Goal: Task Accomplishment & Management: Complete application form

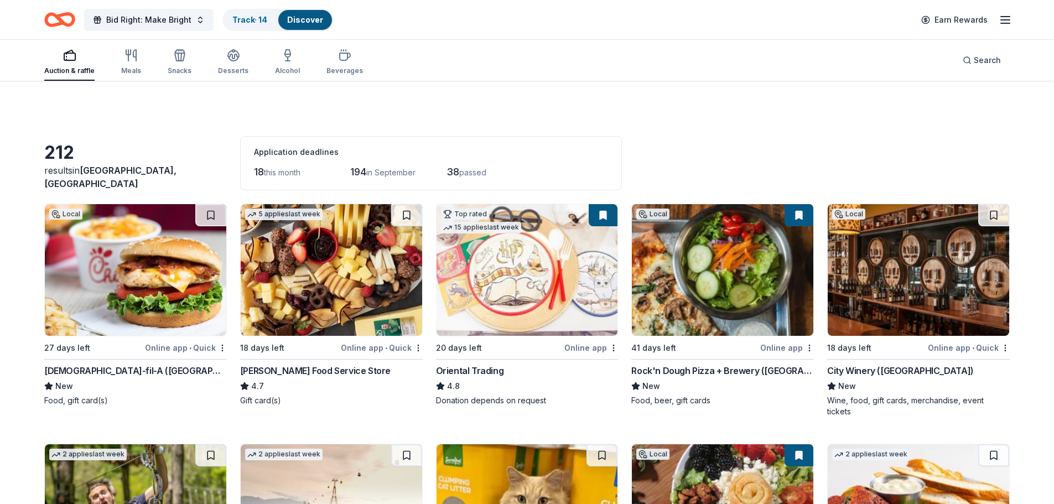
scroll to position [958, 0]
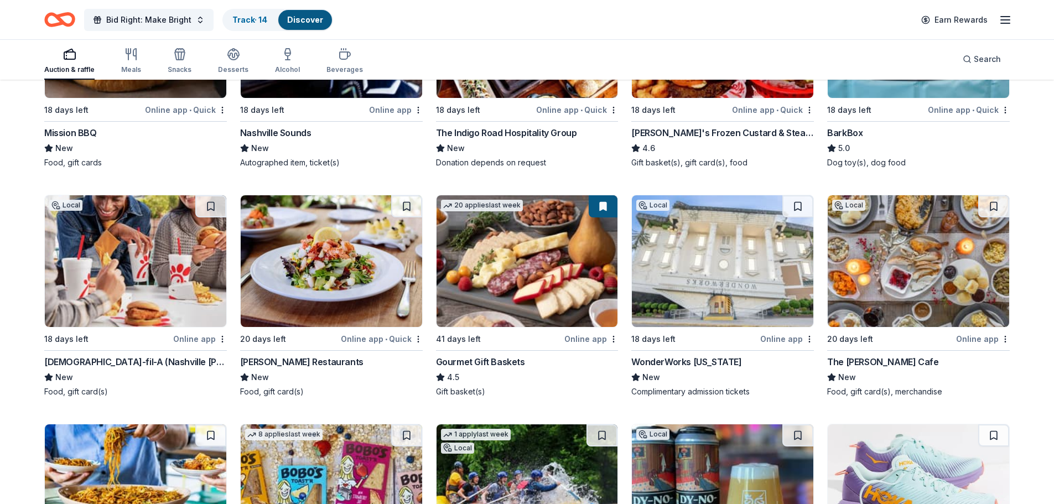
click at [948, 271] on img at bounding box center [918, 261] width 181 height 132
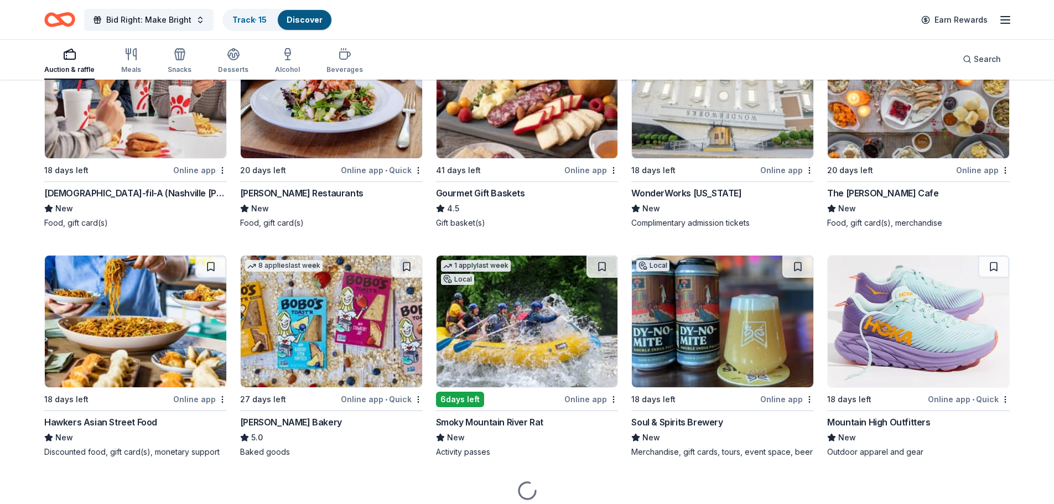
scroll to position [1158, 0]
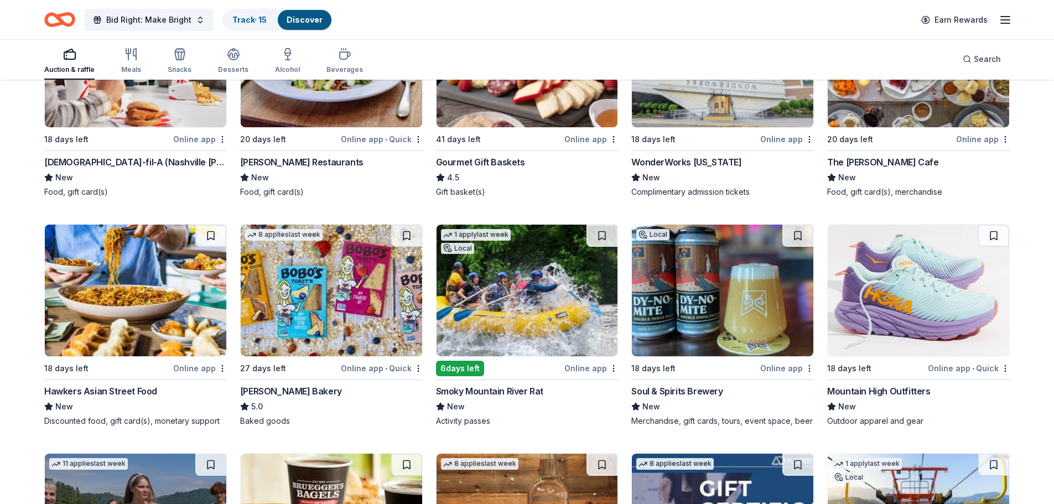
click at [877, 384] on div "Mountain High Outfitters" at bounding box center [878, 390] width 103 height 13
click at [324, 289] on img at bounding box center [331, 291] width 181 height 132
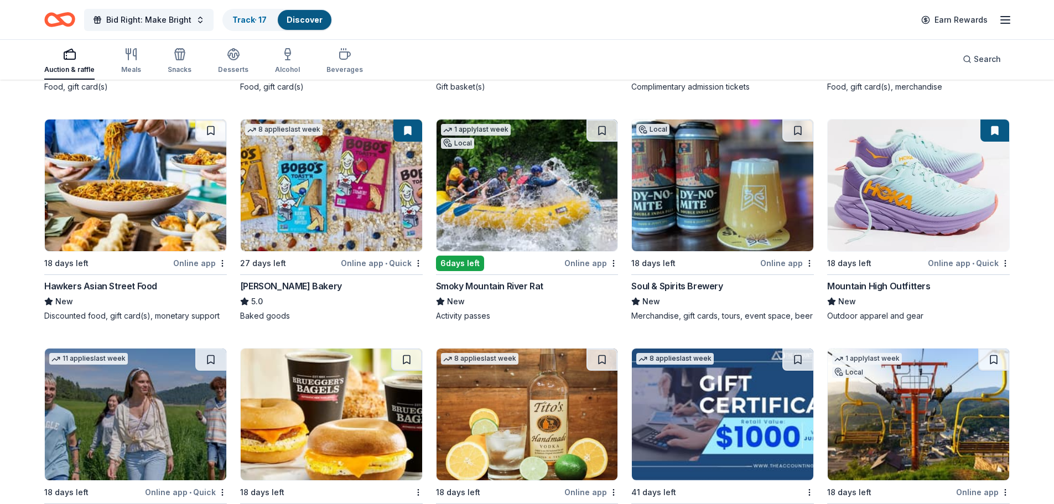
scroll to position [1273, 0]
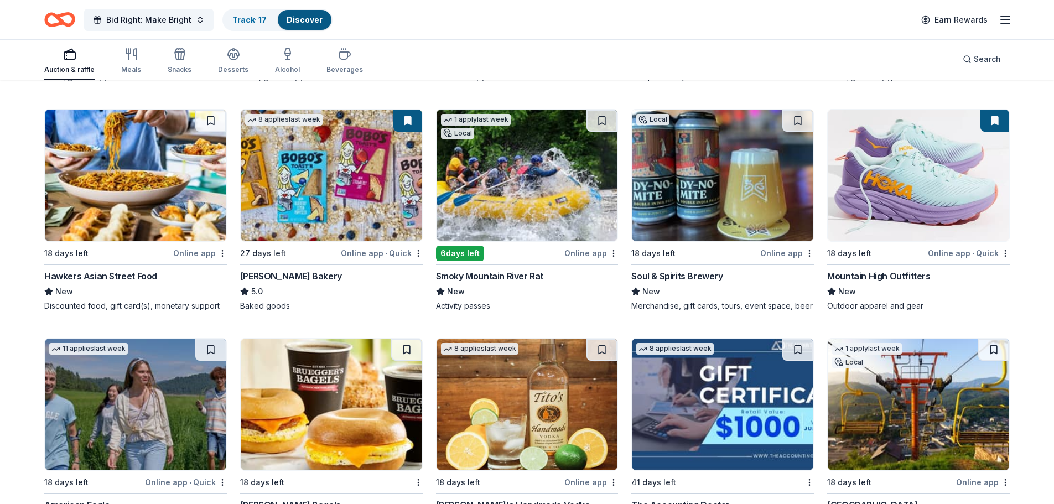
click at [460, 178] on img at bounding box center [527, 176] width 181 height 132
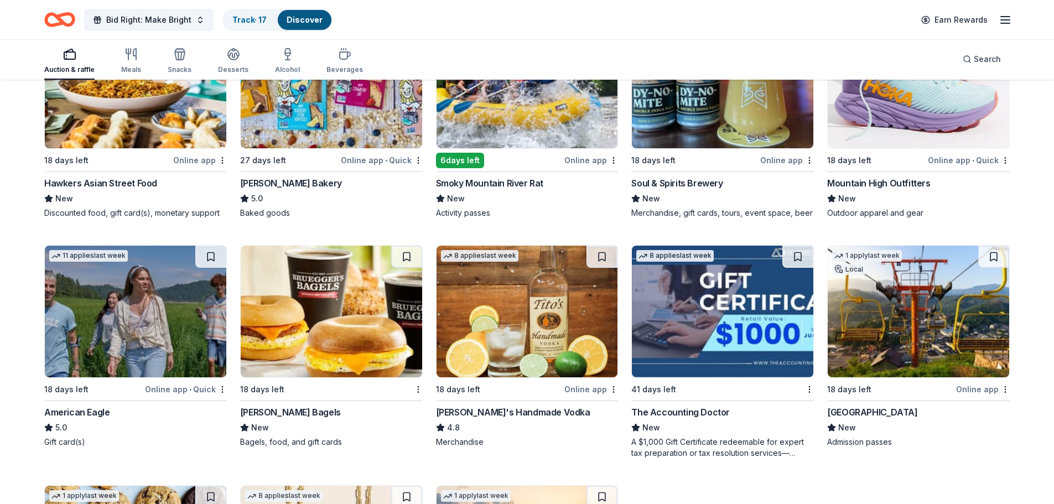
scroll to position [1417, 0]
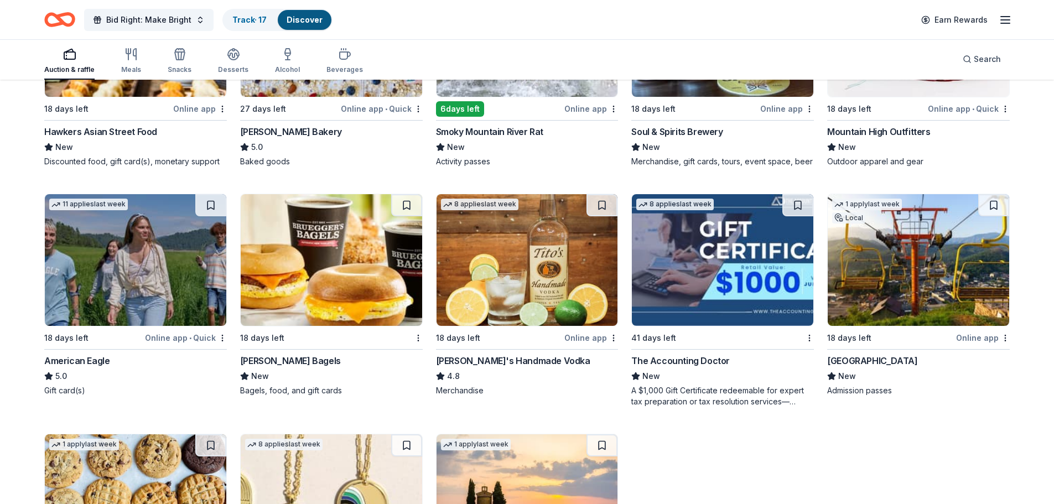
click at [298, 289] on img at bounding box center [331, 260] width 181 height 132
click at [696, 241] on img at bounding box center [722, 260] width 181 height 132
click at [499, 261] on img at bounding box center [527, 260] width 181 height 132
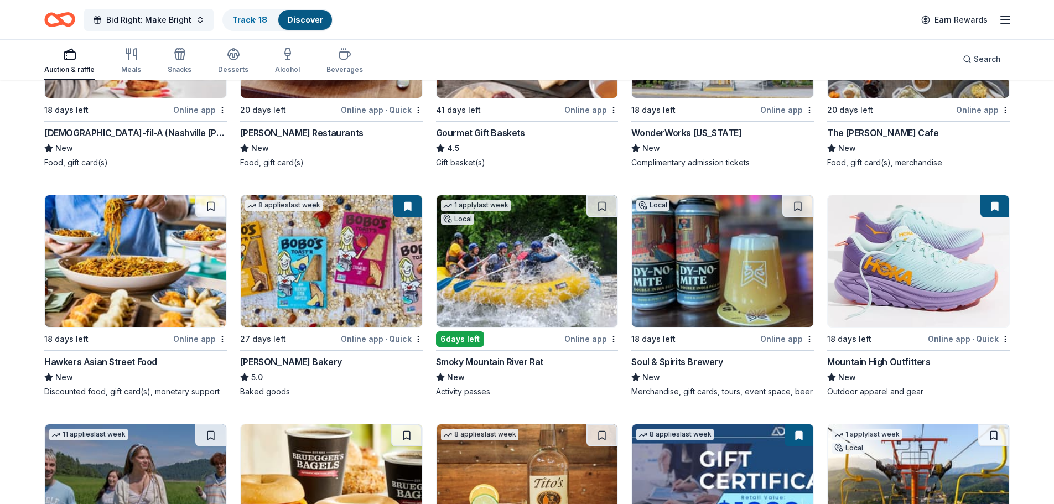
scroll to position [1222, 0]
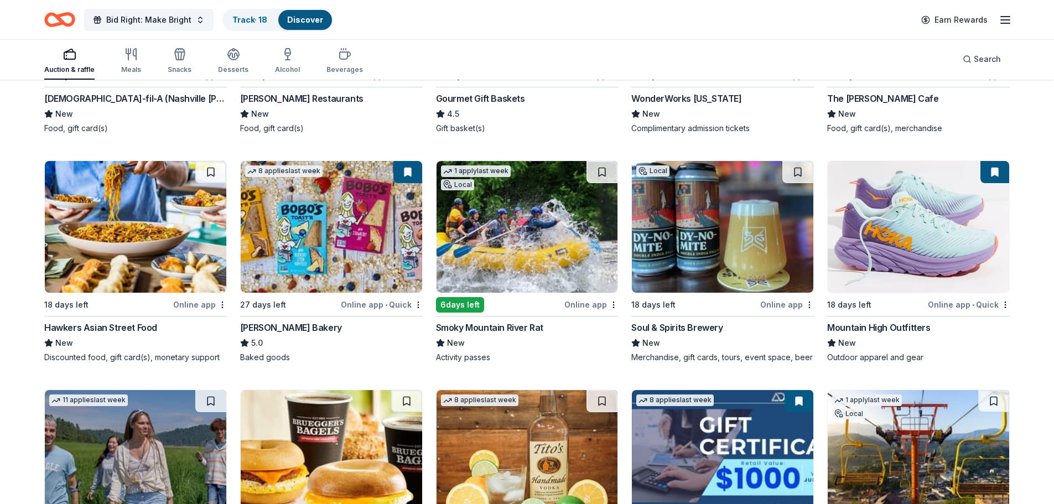
click at [693, 266] on img at bounding box center [722, 227] width 181 height 132
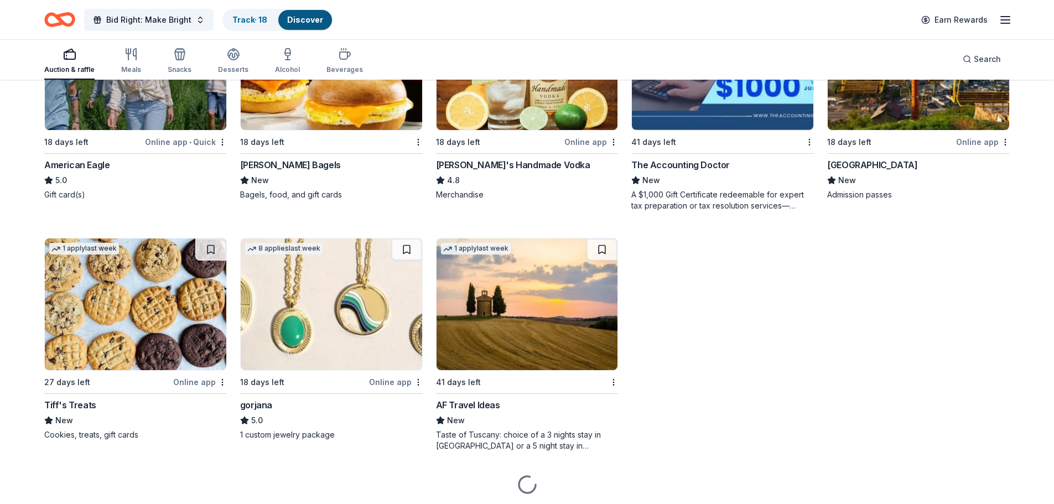
scroll to position [1638, 0]
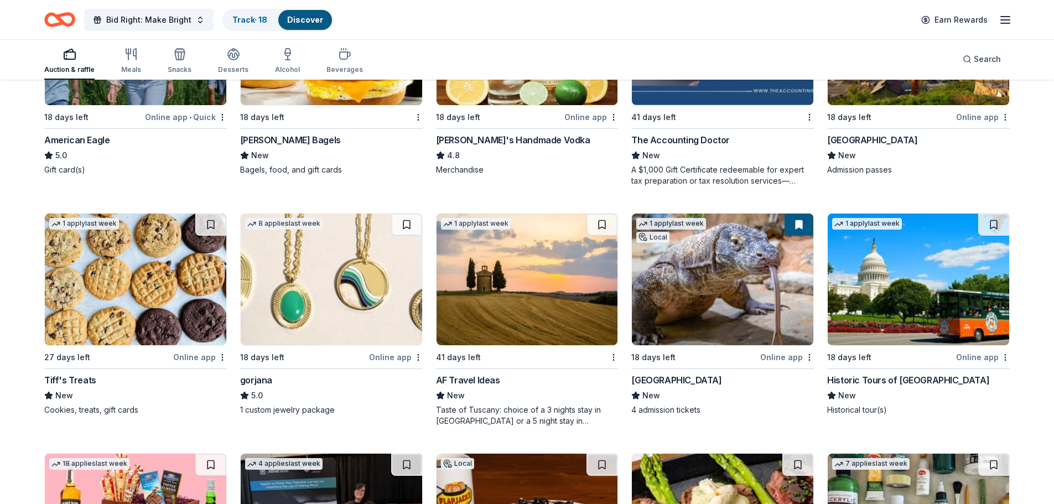
click at [844, 318] on img at bounding box center [918, 280] width 181 height 132
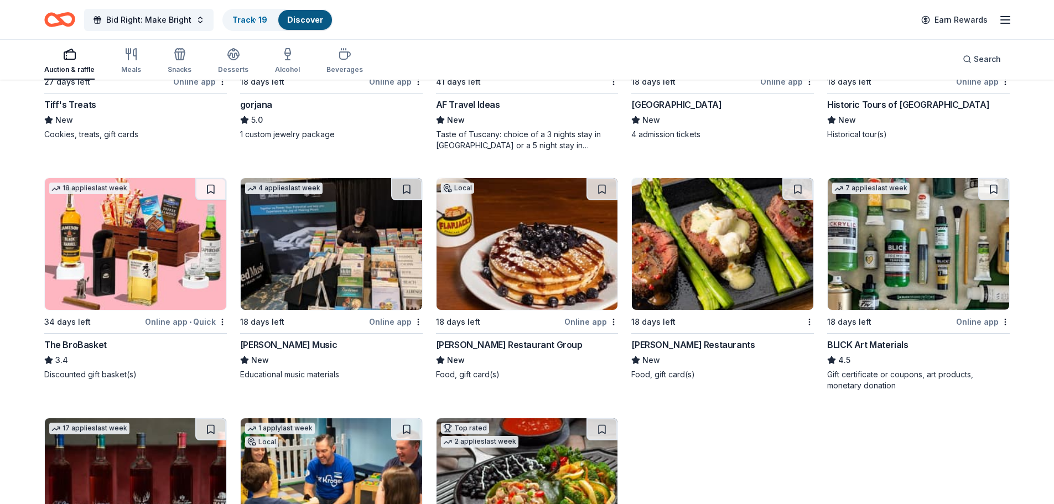
scroll to position [1977, 0]
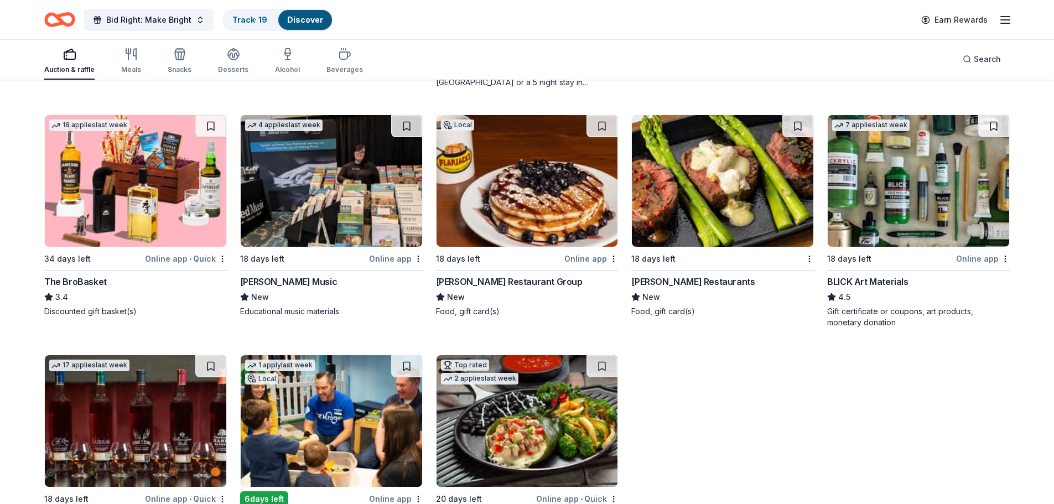
click at [503, 202] on img at bounding box center [527, 181] width 181 height 132
click at [876, 208] on img at bounding box center [918, 181] width 181 height 132
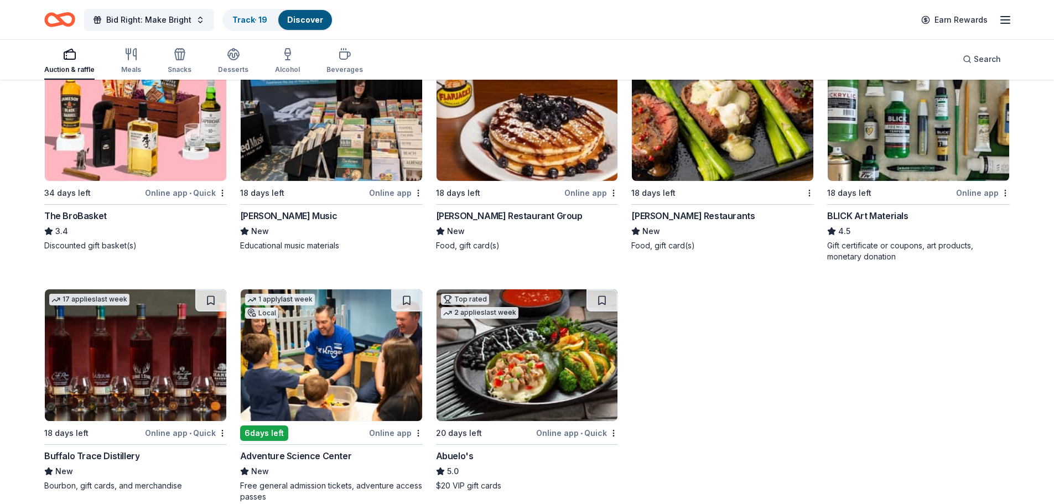
scroll to position [2055, 0]
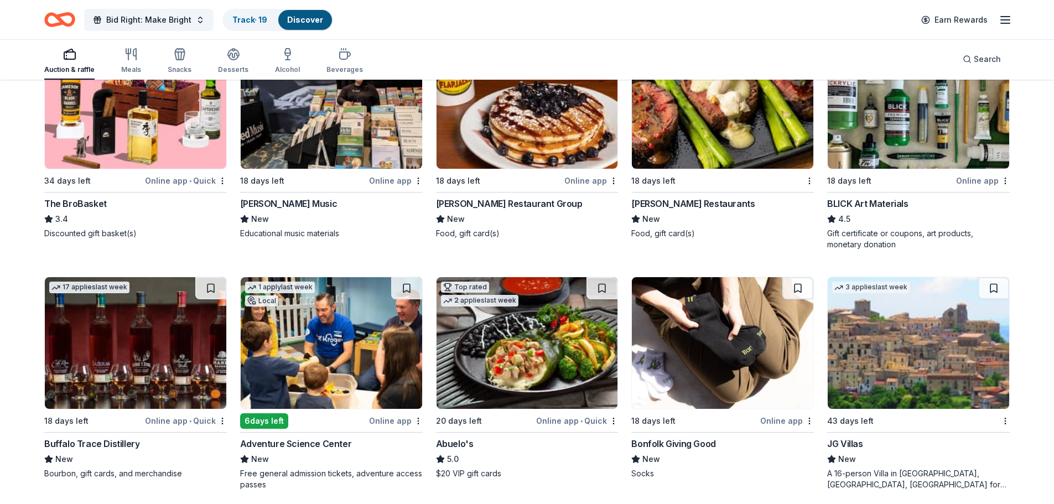
click at [117, 352] on img at bounding box center [135, 343] width 181 height 132
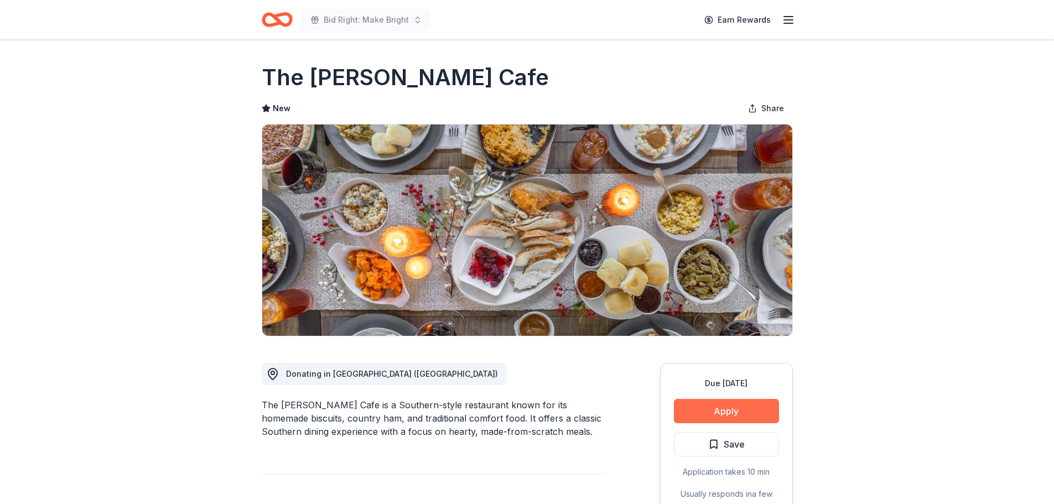
click at [705, 413] on button "Apply" at bounding box center [726, 411] width 105 height 24
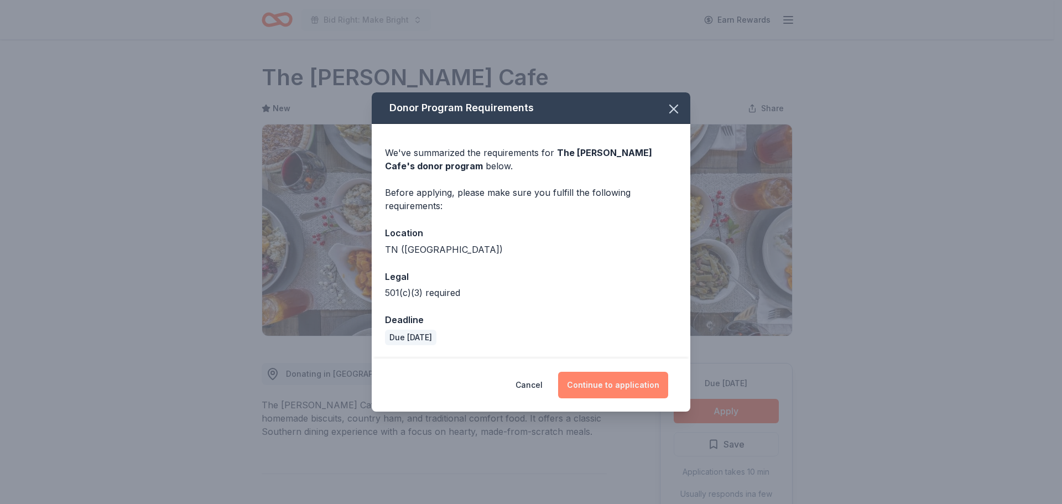
click at [626, 377] on button "Continue to application" at bounding box center [613, 385] width 110 height 27
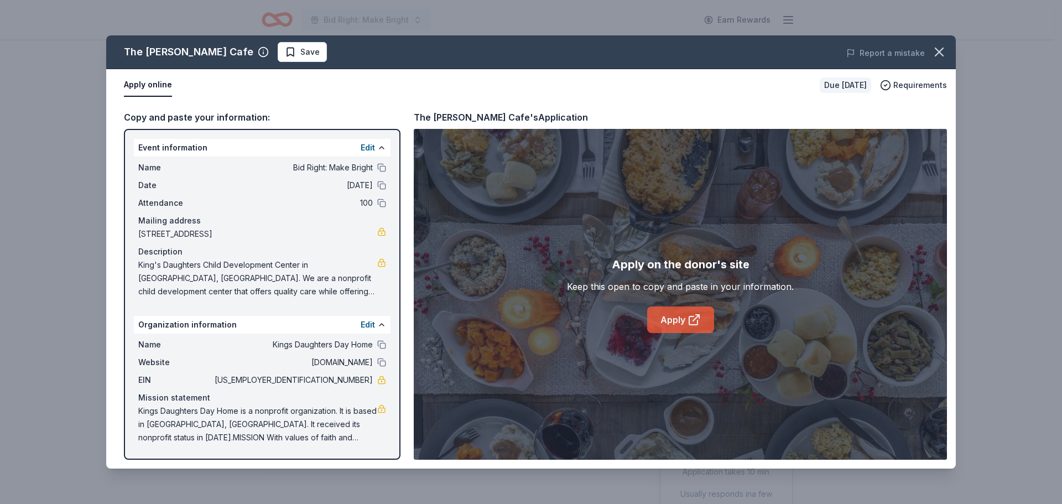
click at [659, 316] on link "Apply" at bounding box center [680, 319] width 67 height 27
click at [300, 46] on span "Save" at bounding box center [309, 51] width 19 height 13
click at [286, 50] on html "Bid Right: Make Bright Earn Rewards Due [DATE] Share The [PERSON_NAME] Cafe New…" at bounding box center [531, 252] width 1062 height 504
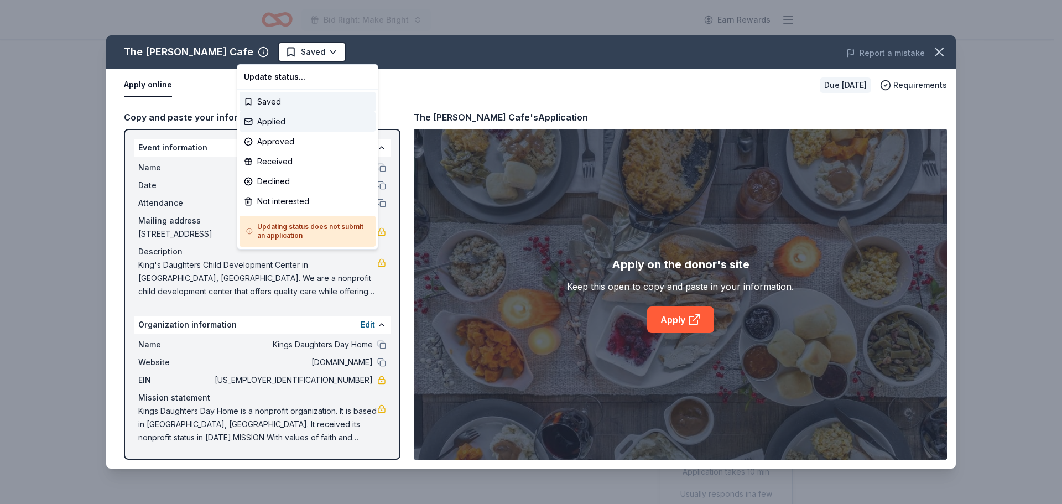
click at [282, 121] on div "Applied" at bounding box center [308, 122] width 136 height 20
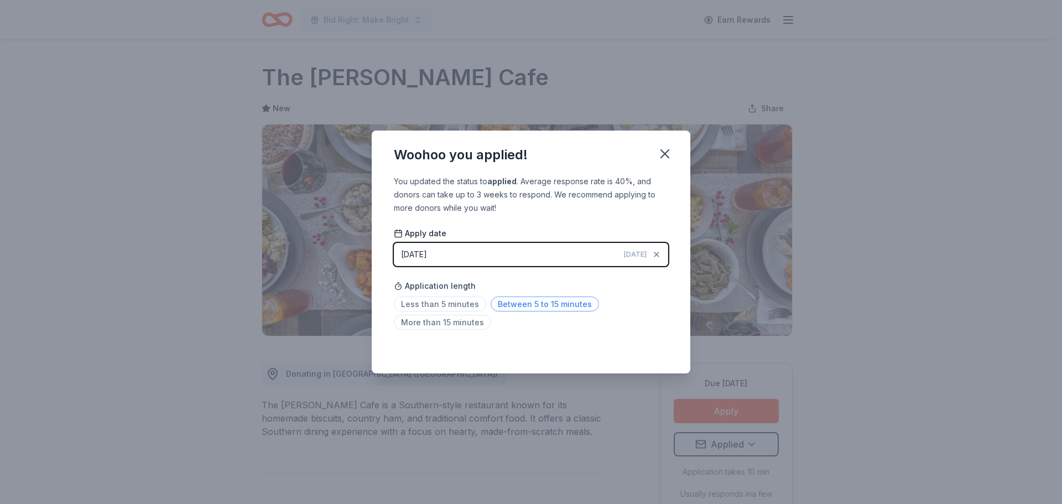
click at [507, 307] on span "Between 5 to 15 minutes" at bounding box center [545, 304] width 108 height 15
click at [666, 157] on icon "button" at bounding box center [664, 153] width 15 height 15
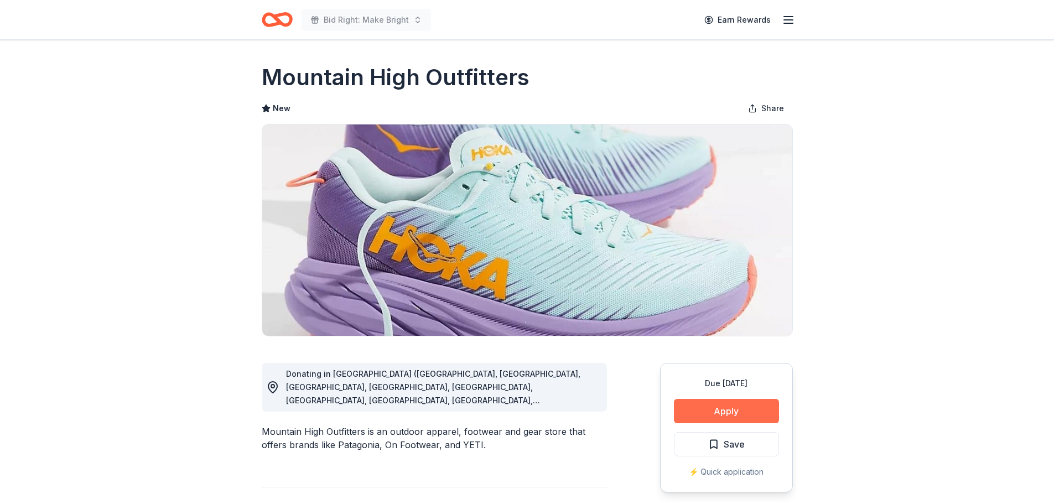
click at [735, 416] on button "Apply" at bounding box center [726, 411] width 105 height 24
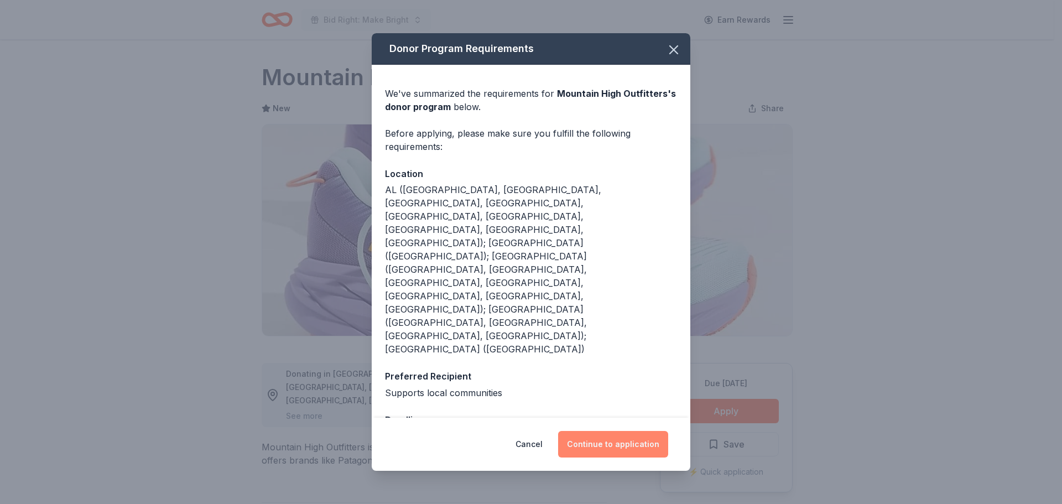
click at [590, 431] on button "Continue to application" at bounding box center [613, 444] width 110 height 27
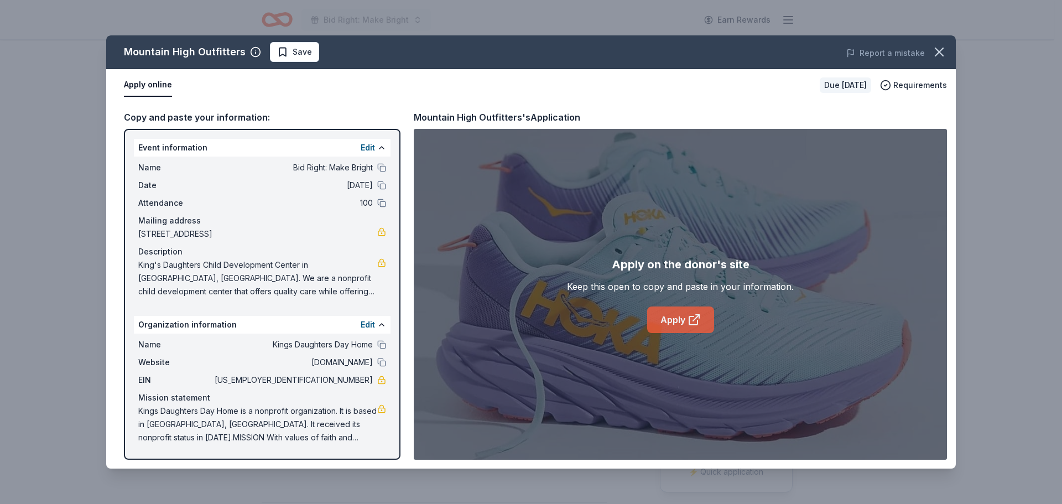
click at [671, 329] on link "Apply" at bounding box center [680, 319] width 67 height 27
click at [287, 54] on span "Save" at bounding box center [294, 51] width 35 height 13
click at [319, 51] on html "Bid Right: Make Bright Earn Rewards Due in 18 days Share Mountain High Outfitte…" at bounding box center [531, 252] width 1062 height 504
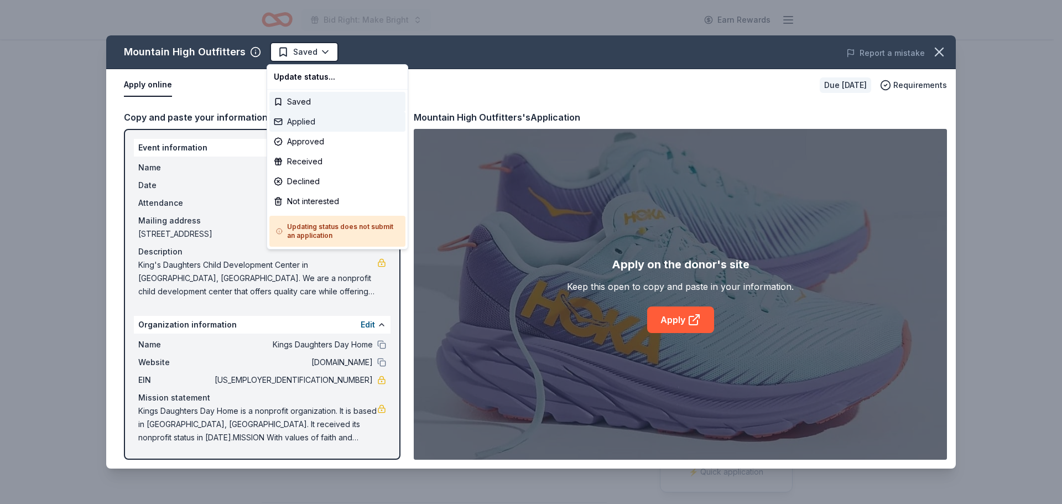
click at [313, 122] on div "Applied" at bounding box center [337, 122] width 136 height 20
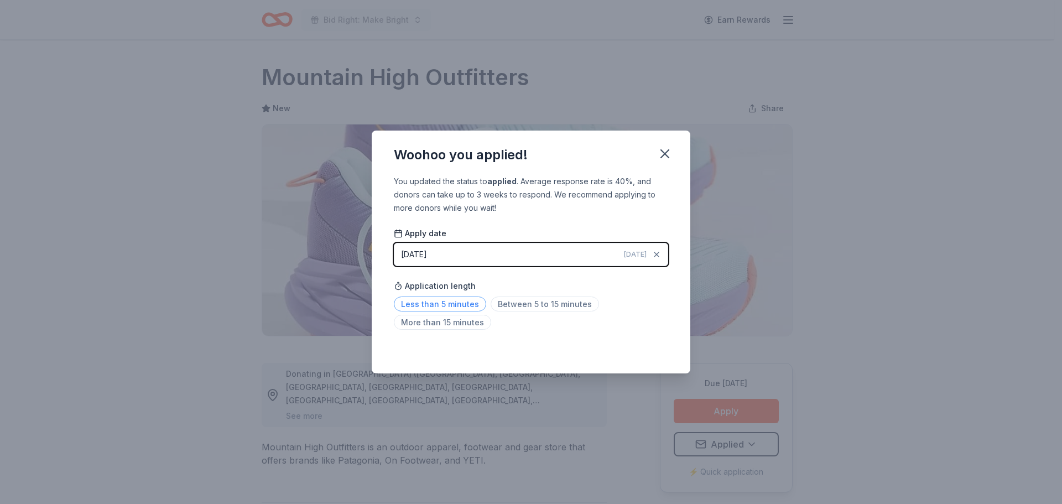
click at [444, 307] on span "Less than 5 minutes" at bounding box center [440, 304] width 92 height 15
click at [668, 155] on icon "button" at bounding box center [664, 153] width 15 height 15
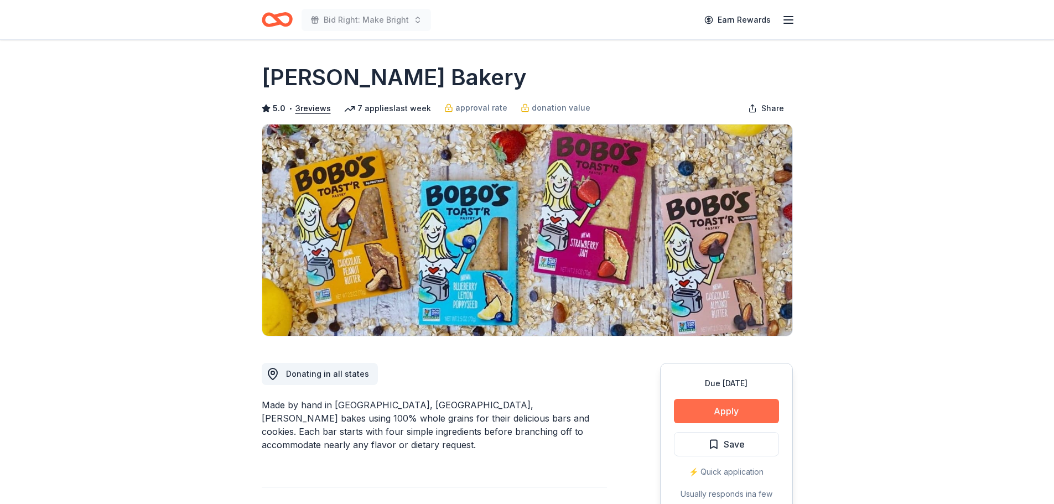
click at [720, 418] on button "Apply" at bounding box center [726, 411] width 105 height 24
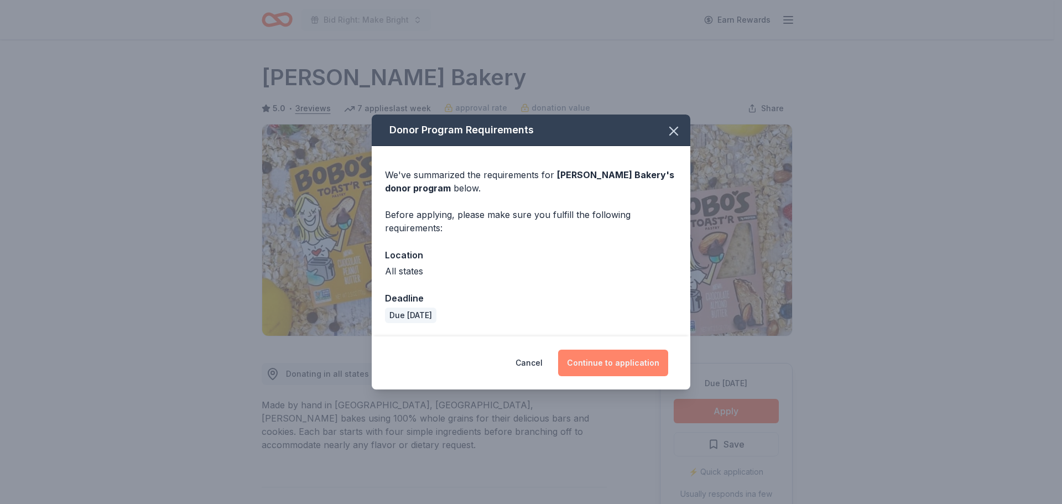
click at [600, 361] on button "Continue to application" at bounding box center [613, 363] width 110 height 27
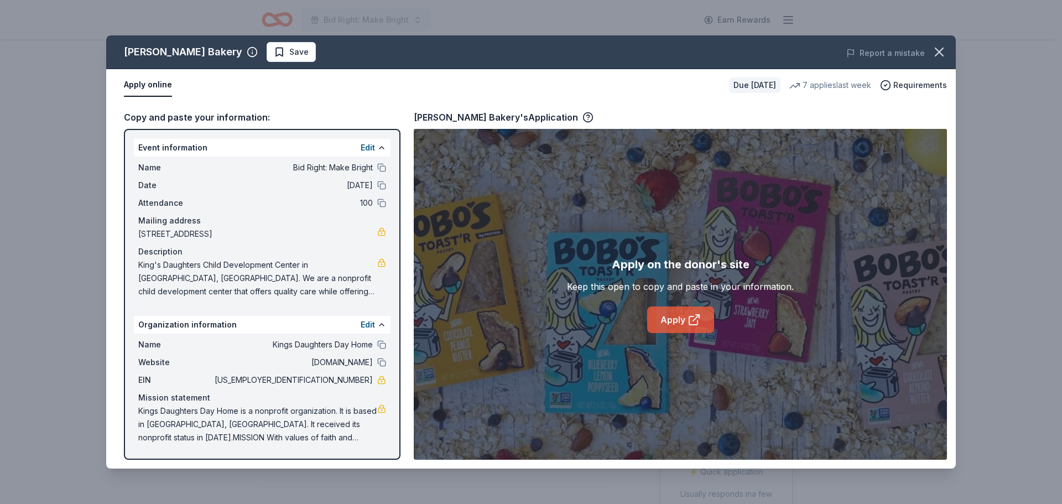
click at [673, 325] on link "Apply" at bounding box center [680, 319] width 67 height 27
click at [289, 53] on span "Save" at bounding box center [298, 51] width 19 height 13
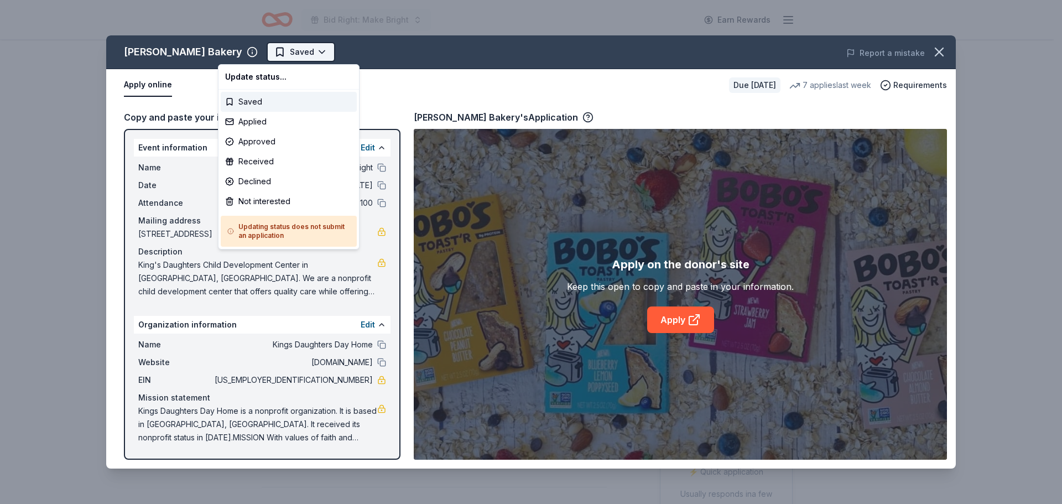
click at [277, 52] on html "Bid Right: Make Bright Earn Rewards Due in 27 days Share Bobo's Bakery 5.0 • 3 …" at bounding box center [531, 252] width 1062 height 504
click at [271, 123] on div "Applied" at bounding box center [289, 122] width 136 height 20
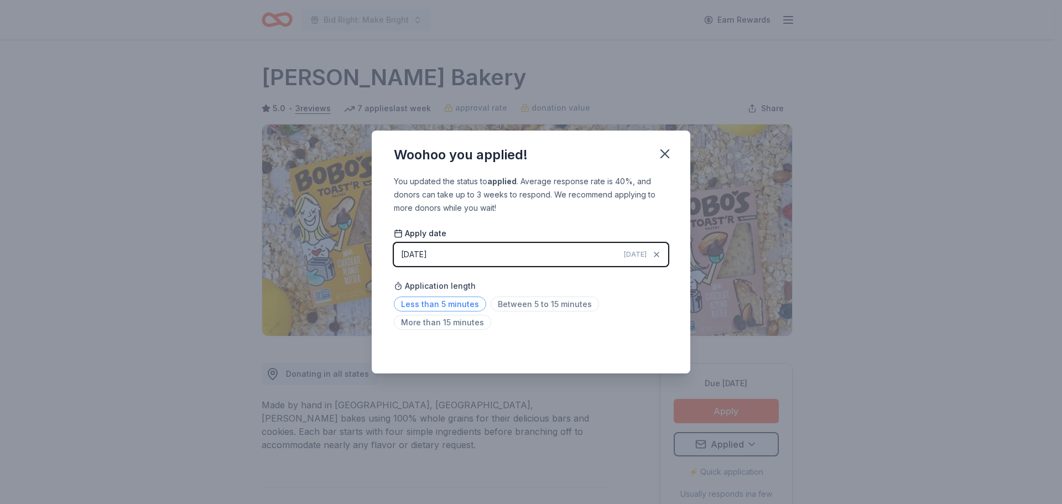
click at [450, 310] on span "Less than 5 minutes" at bounding box center [440, 304] width 92 height 15
click at [661, 153] on icon "button" at bounding box center [664, 153] width 15 height 15
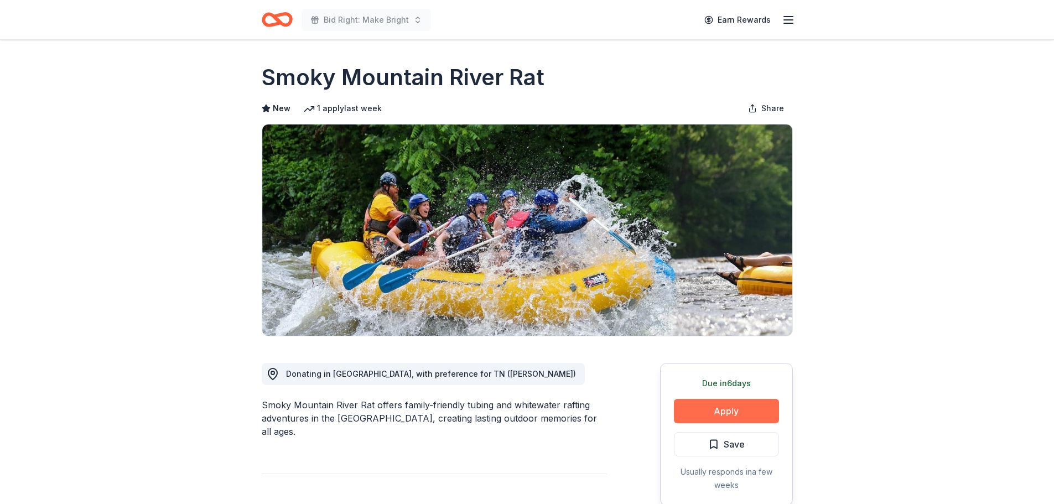
click at [727, 416] on button "Apply" at bounding box center [726, 411] width 105 height 24
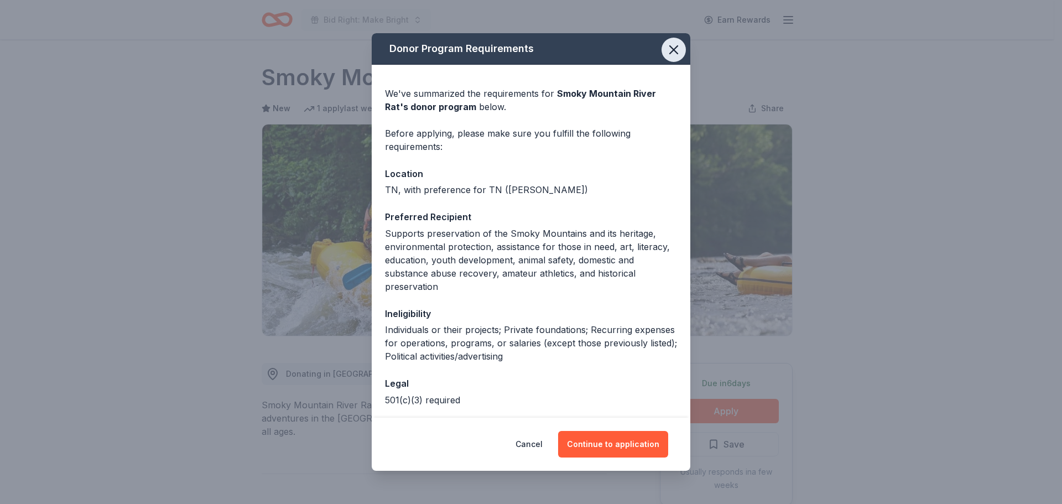
click at [662, 49] on button "button" at bounding box center [674, 50] width 24 height 24
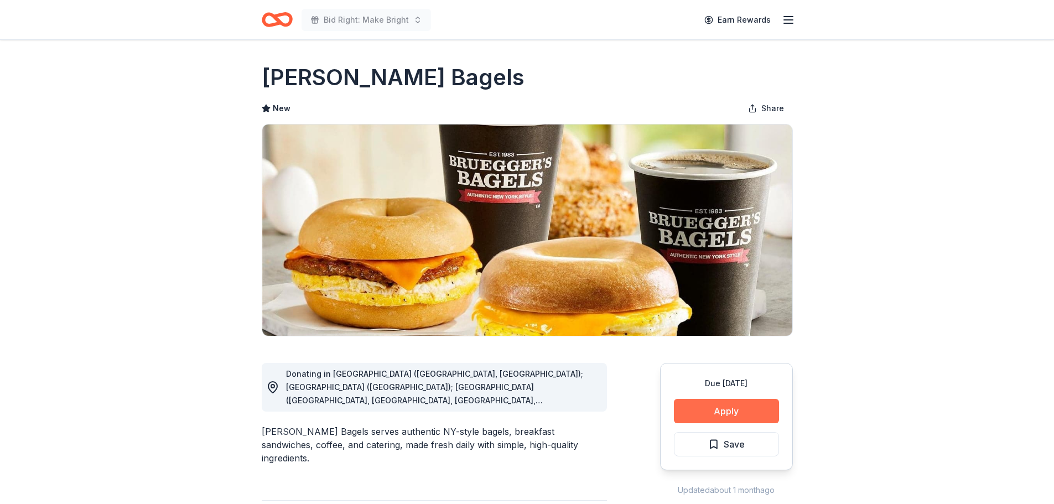
click at [708, 416] on button "Apply" at bounding box center [726, 411] width 105 height 24
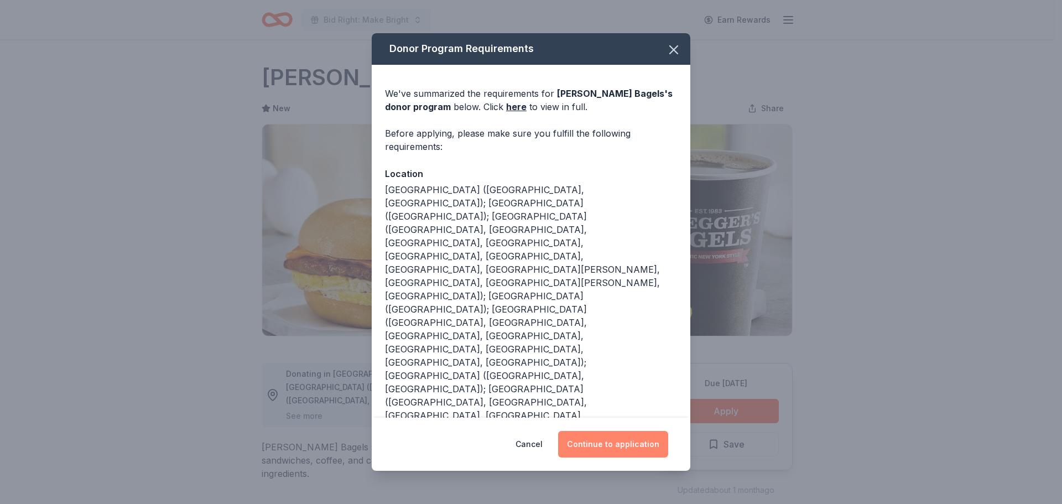
click at [595, 448] on button "Continue to application" at bounding box center [613, 444] width 110 height 27
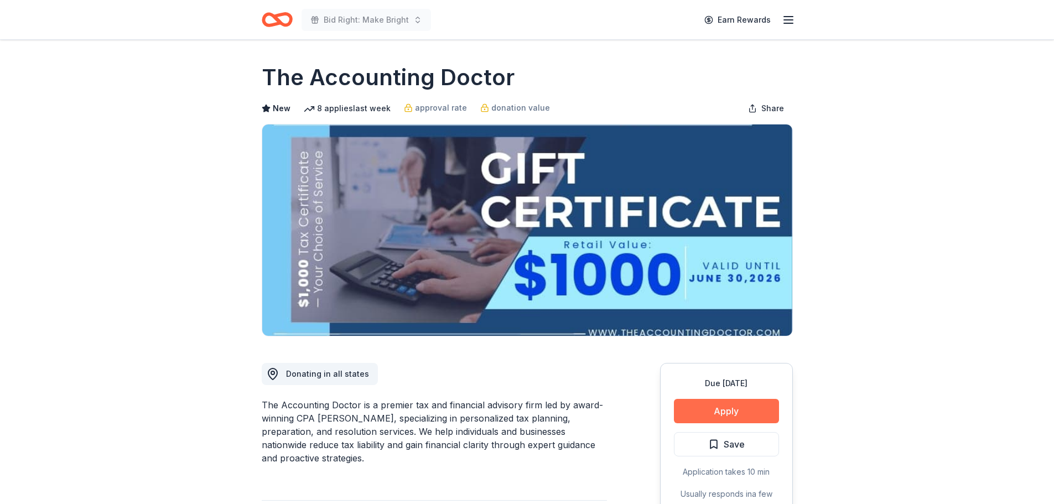
click at [728, 408] on button "Apply" at bounding box center [726, 411] width 105 height 24
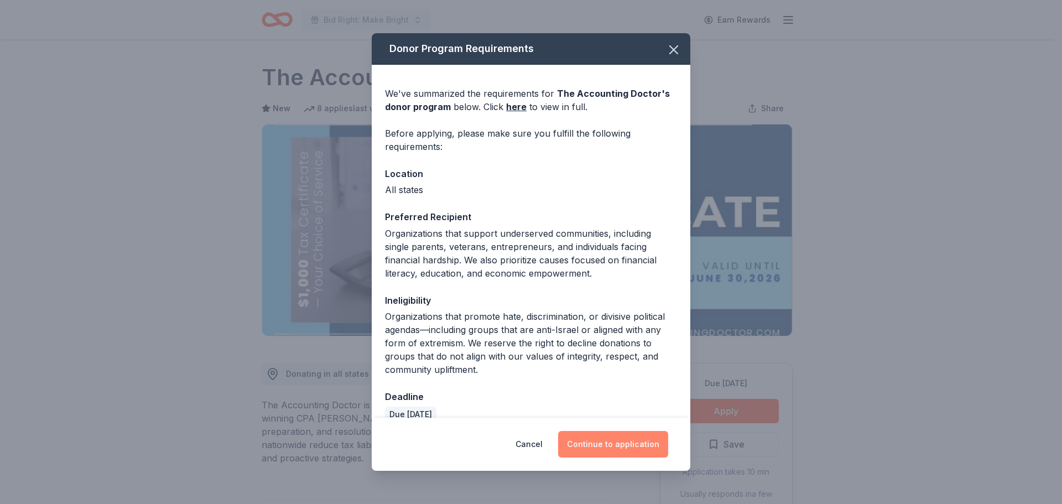
click at [636, 449] on button "Continue to application" at bounding box center [613, 444] width 110 height 27
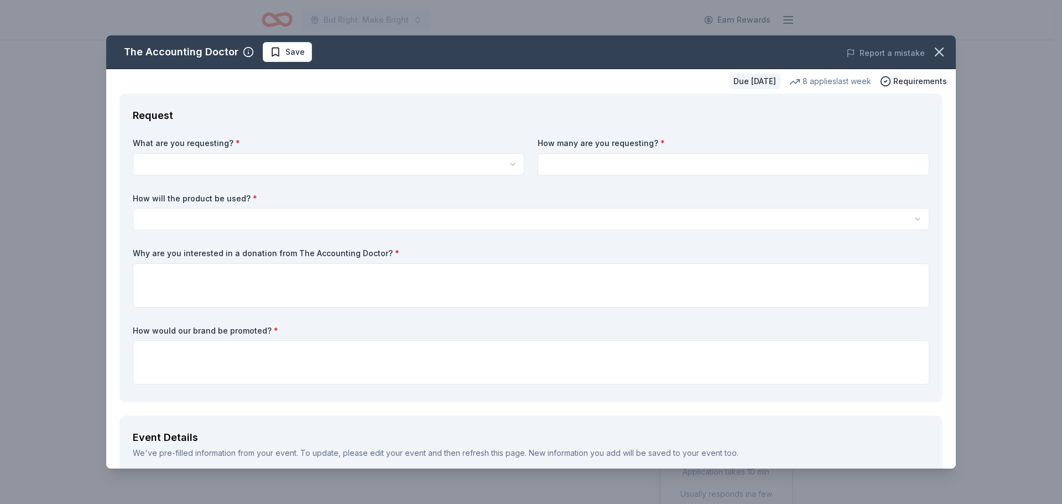
click at [508, 159] on html "Bid Right: Make Bright Earn Rewards Due [DATE] Share The Accounting Doctor New …" at bounding box center [531, 252] width 1062 height 504
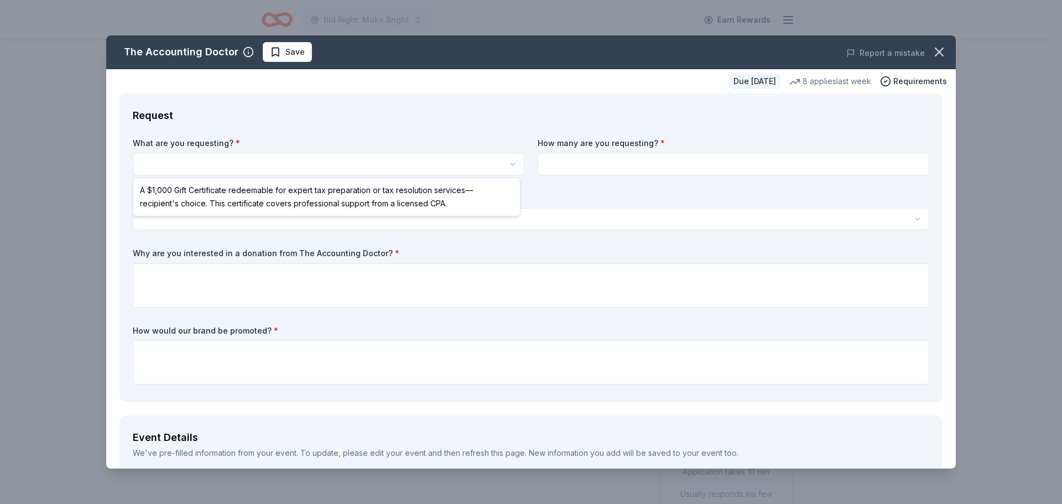
select select "A $1,000 Gift Certificate redeemable for expert tax preparation or tax resoluti…"
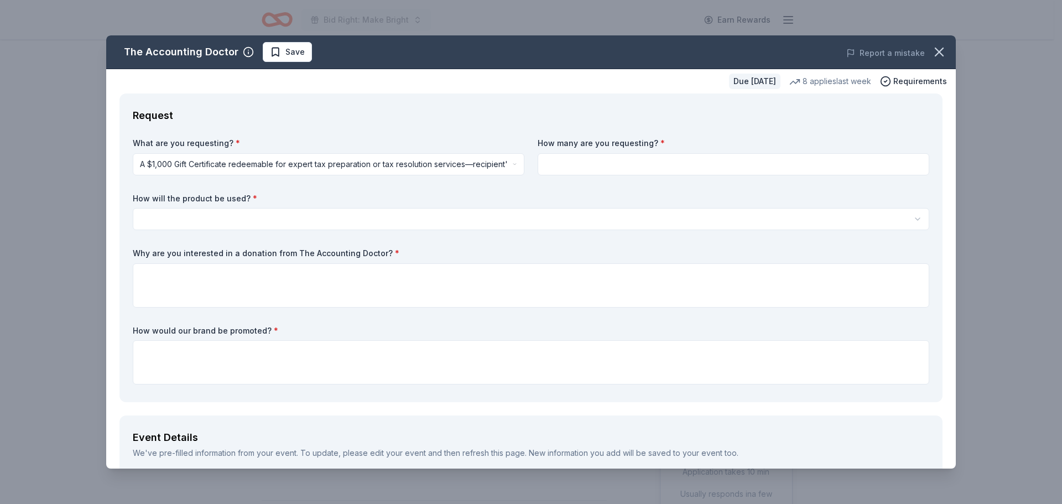
click at [607, 168] on input at bounding box center [734, 164] width 392 height 22
type input "1"
click at [354, 218] on html "Bid Right: Make Bright Earn Rewards Due in 41 days Share The Accounting Doctor …" at bounding box center [531, 252] width 1062 height 504
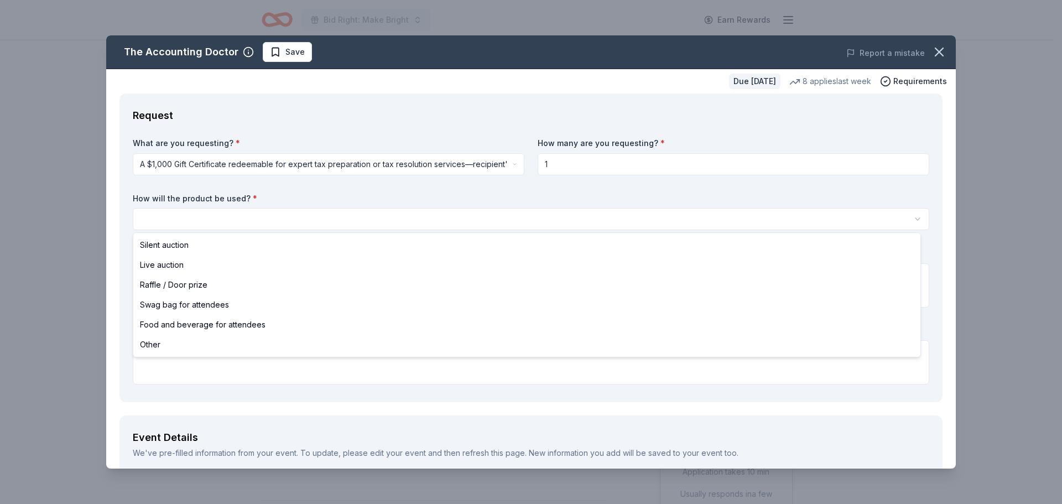
select select "silentAuction"
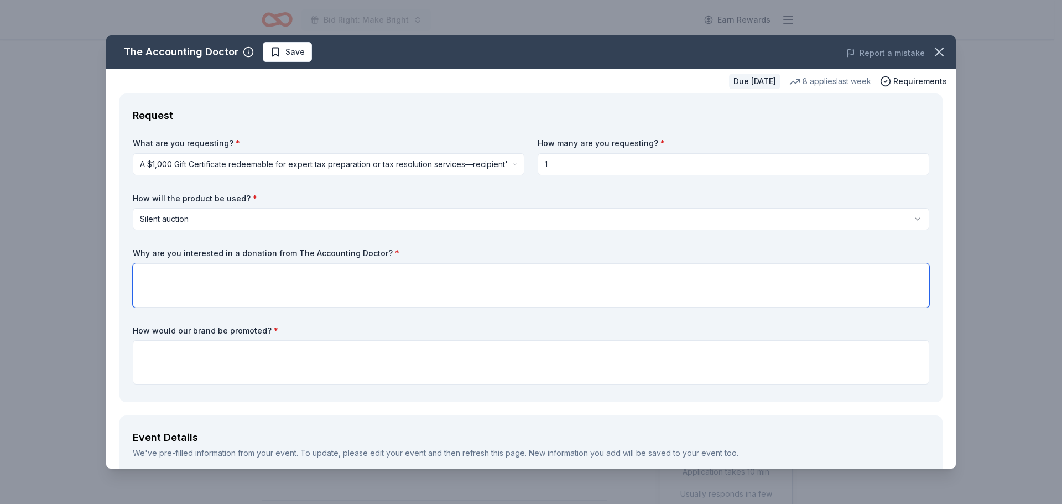
click at [293, 279] on textarea at bounding box center [531, 285] width 797 height 44
click at [467, 273] on textarea "This seems like a service our at risk families could really use and our local b…" at bounding box center [531, 285] width 797 height 44
paste textarea "King's Daughters Child Development Center in Madison, TN. We are a nonprofit ch…"
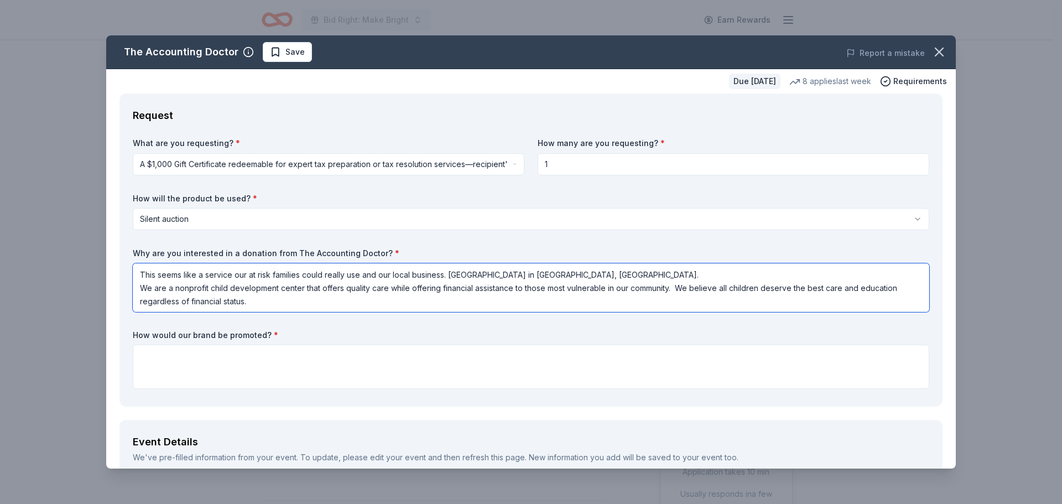
click at [278, 304] on textarea "This seems like a service our at risk families could really use and our local b…" at bounding box center [531, 287] width 797 height 49
type textarea "This seems like a service our at risk families could really use and our local b…"
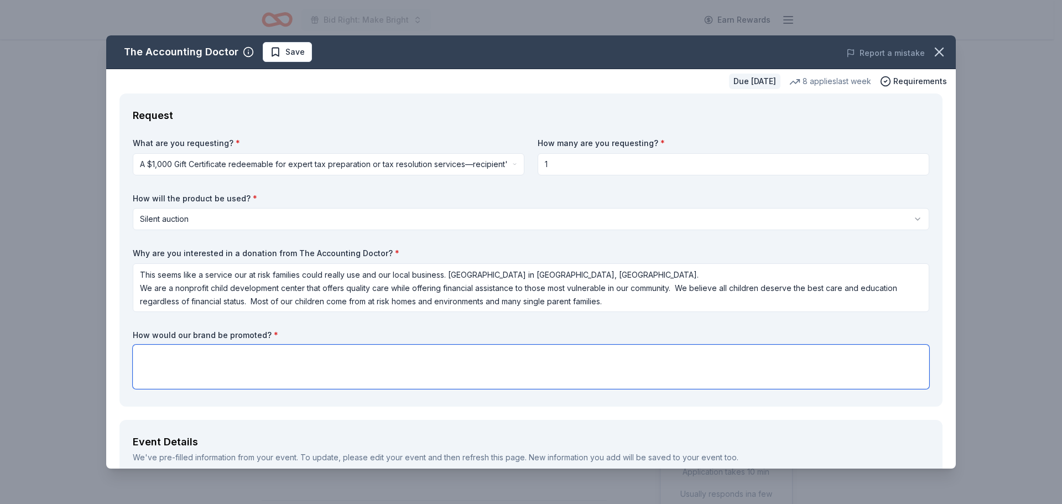
click at [146, 367] on textarea at bounding box center [531, 367] width 797 height 44
type textarea "Social media, website"
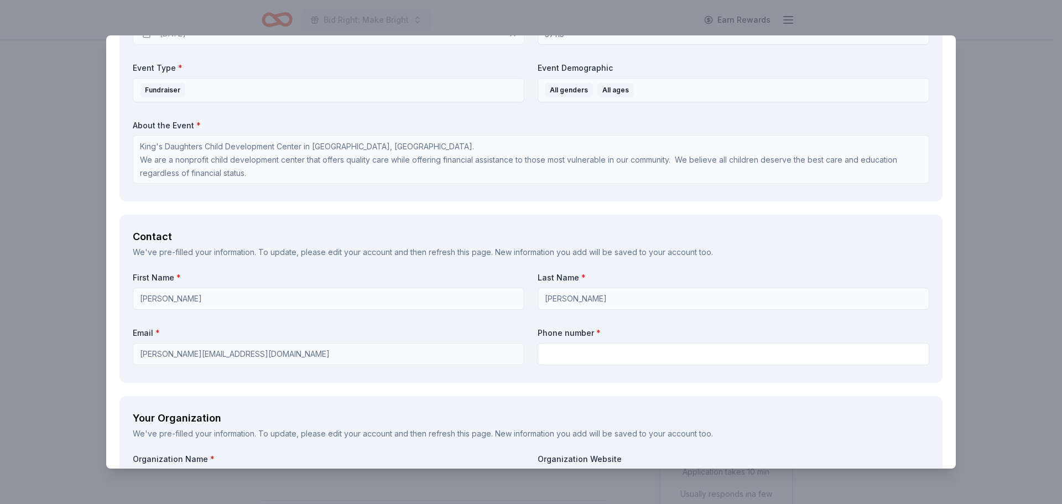
scroll to position [591, 0]
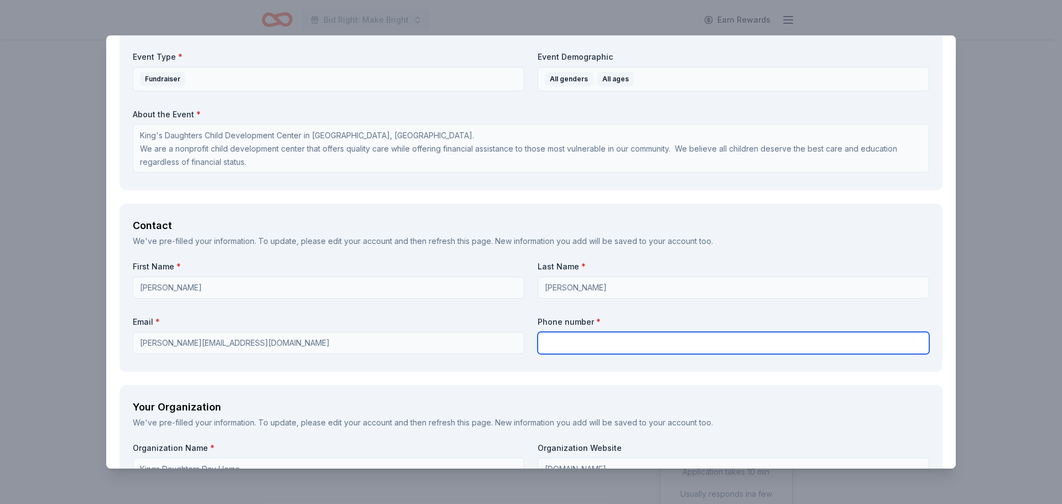
click at [615, 348] on input "text" at bounding box center [734, 343] width 392 height 22
type input "6158655164"
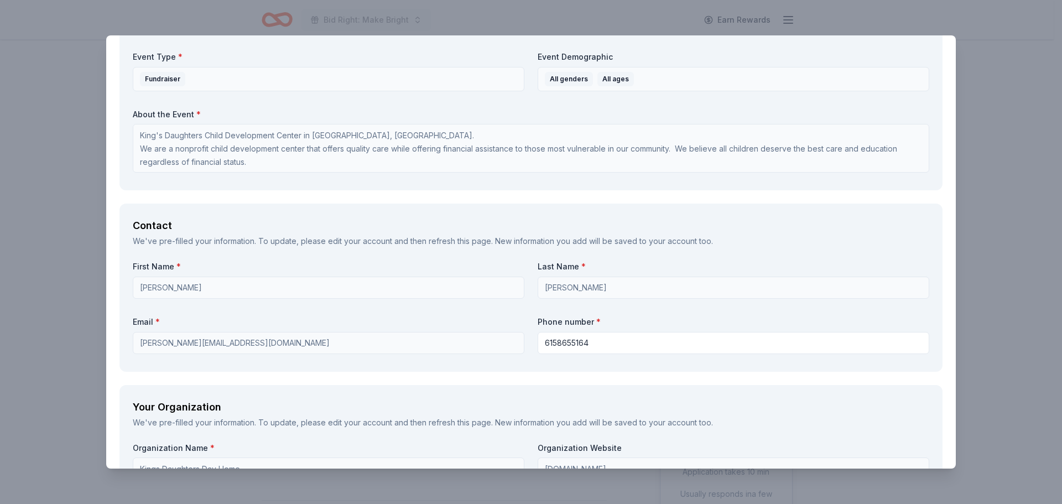
drag, startPoint x: 941, startPoint y: 243, endPoint x: 939, endPoint y: 272, distance: 28.9
click at [939, 272] on div "Request What are you requesting? * A $1,000 Gift Certificate redeemable for exp…" at bounding box center [531, 329] width 850 height 1655
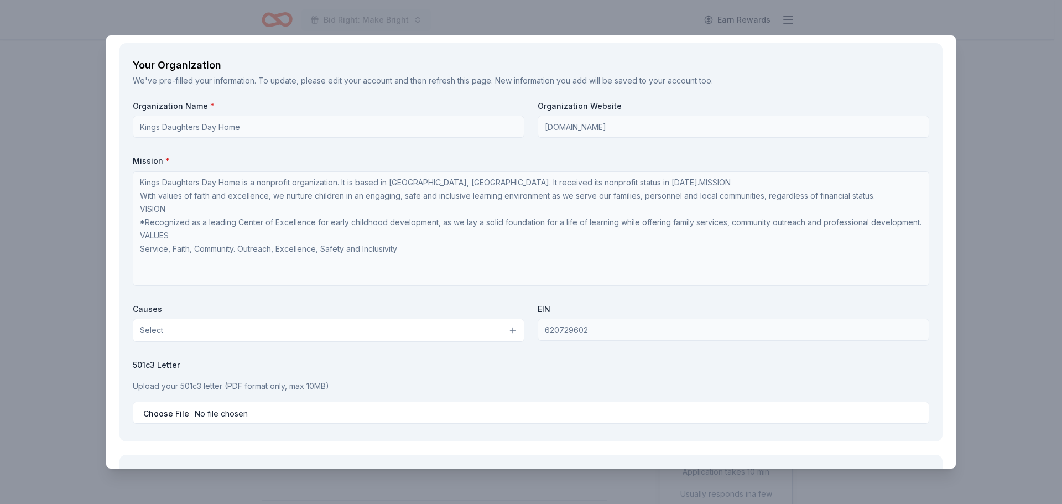
scroll to position [941, 0]
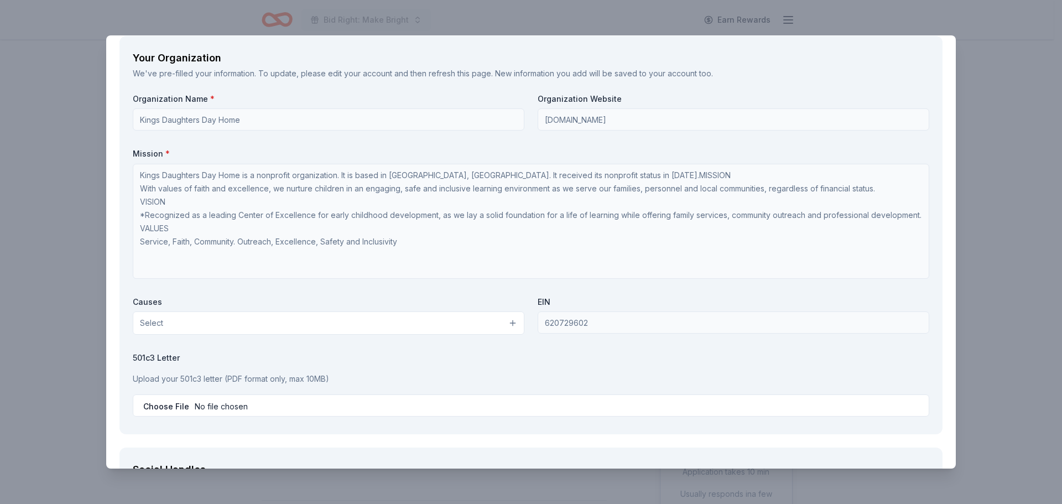
click at [507, 327] on button "Select" at bounding box center [329, 322] width 392 height 23
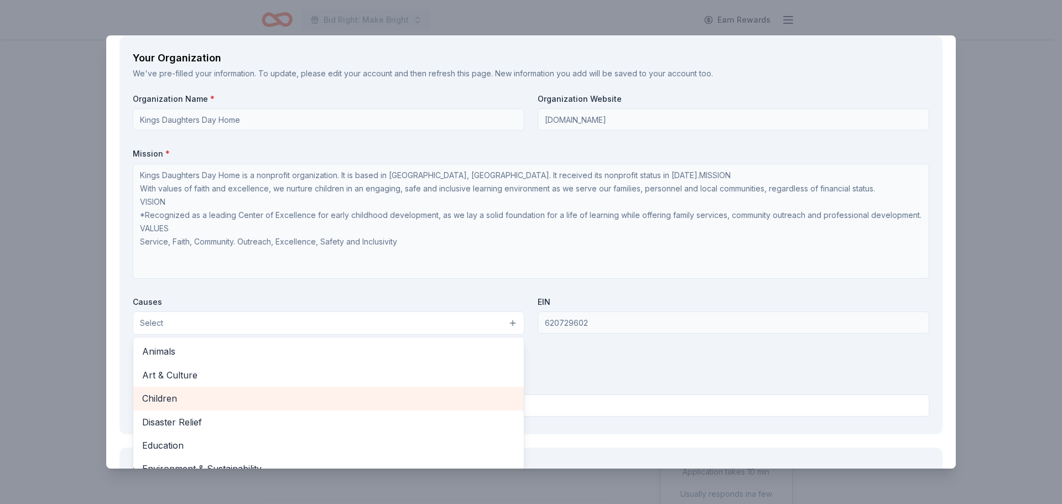
click at [242, 396] on span "Children" at bounding box center [328, 398] width 373 height 14
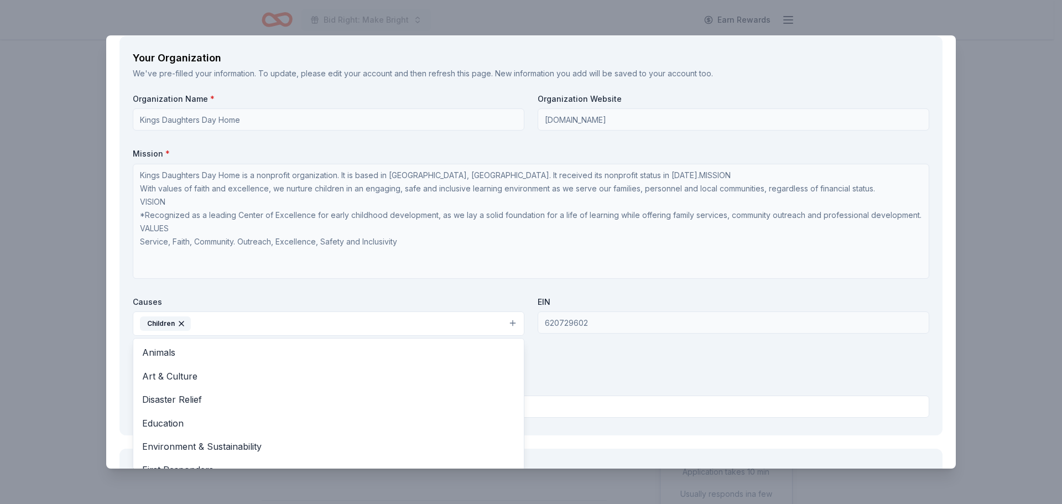
drag, startPoint x: 947, startPoint y: 295, endPoint x: 947, endPoint y: 342, distance: 47.0
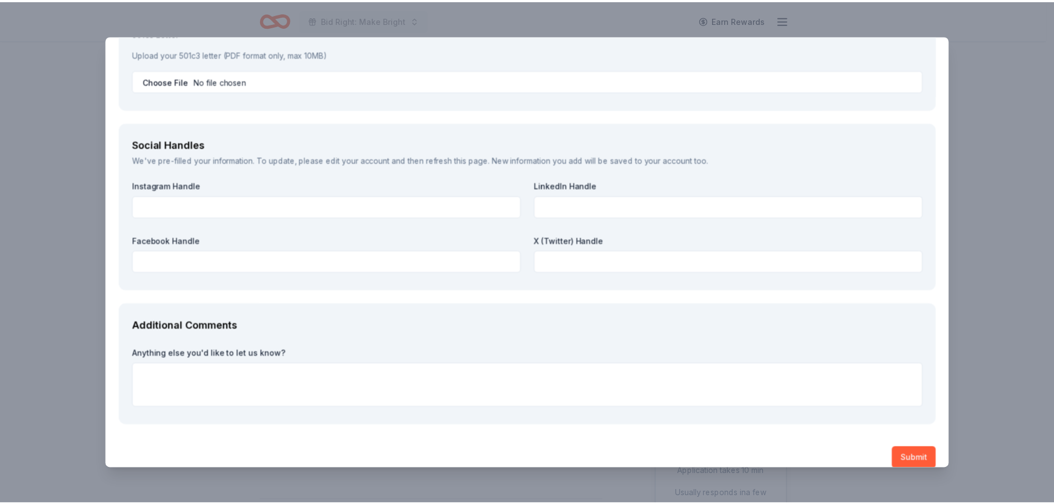
scroll to position [1280, 0]
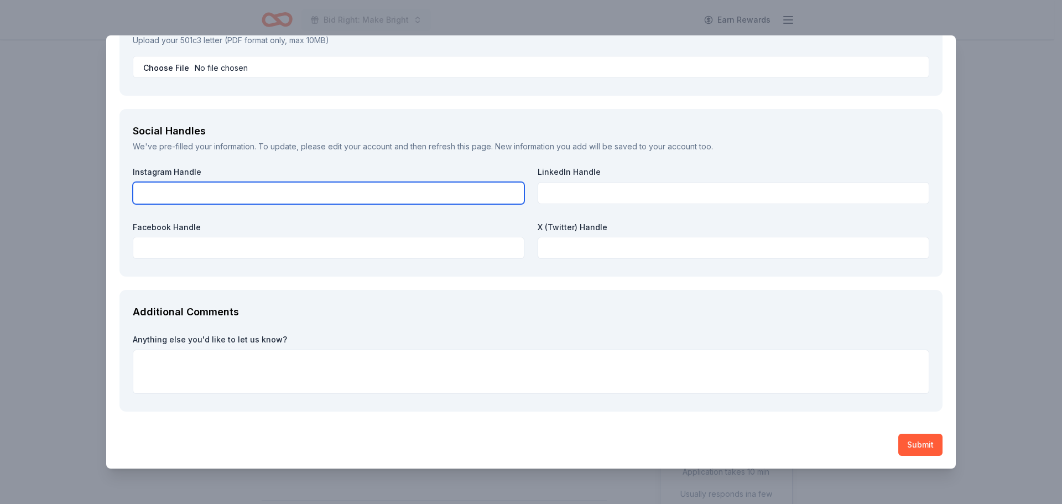
click at [201, 190] on input "text" at bounding box center [329, 193] width 392 height 22
click at [170, 196] on input "text" at bounding box center [329, 193] width 392 height 22
type input "kdchild_org"
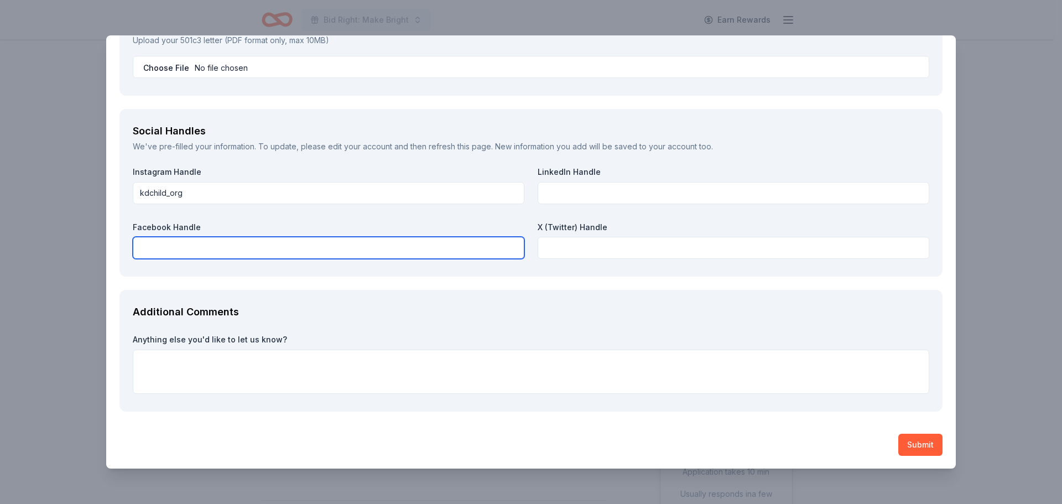
click at [179, 249] on input "text" at bounding box center [329, 248] width 392 height 22
type input "KDchildmadisontn"
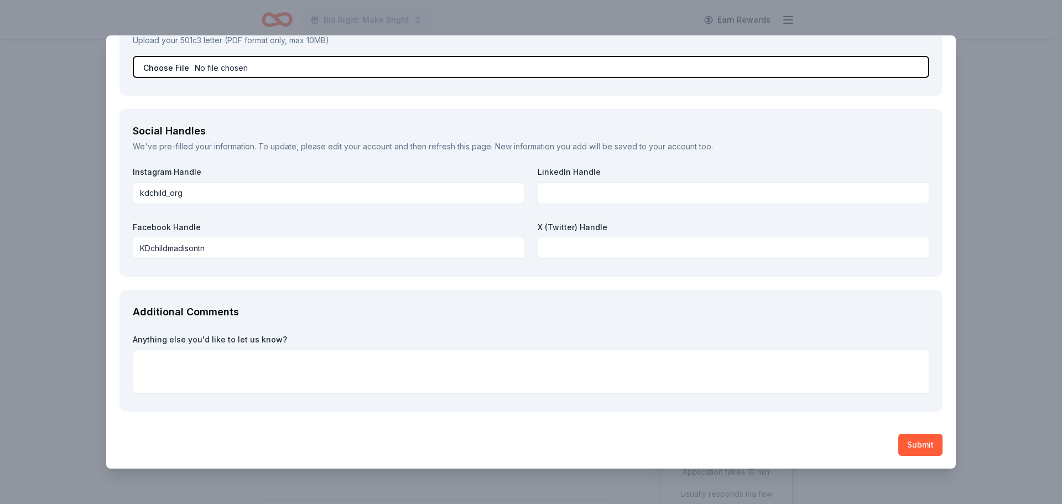
click at [174, 69] on input "file" at bounding box center [531, 67] width 797 height 22
type input "C:\fakepath\5013c.pdf"
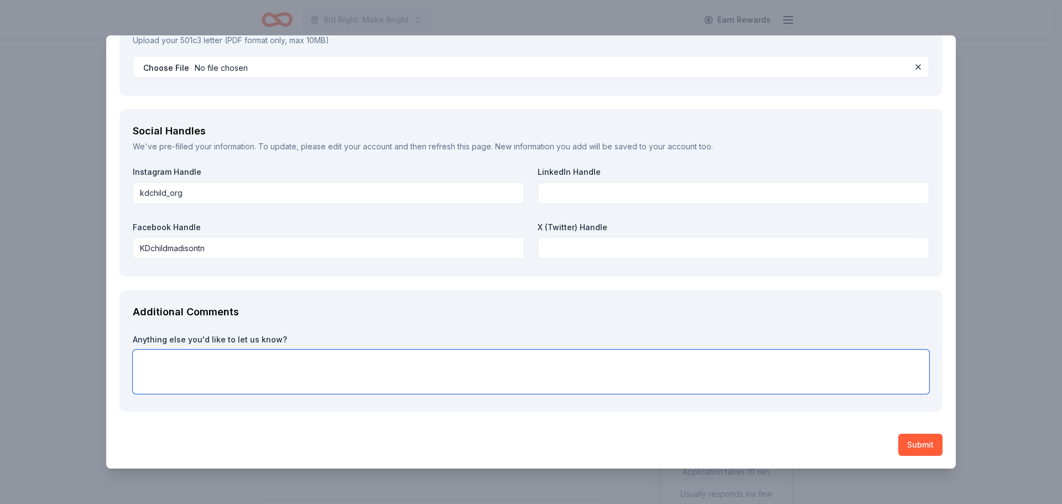
click at [249, 373] on textarea at bounding box center [531, 372] width 797 height 44
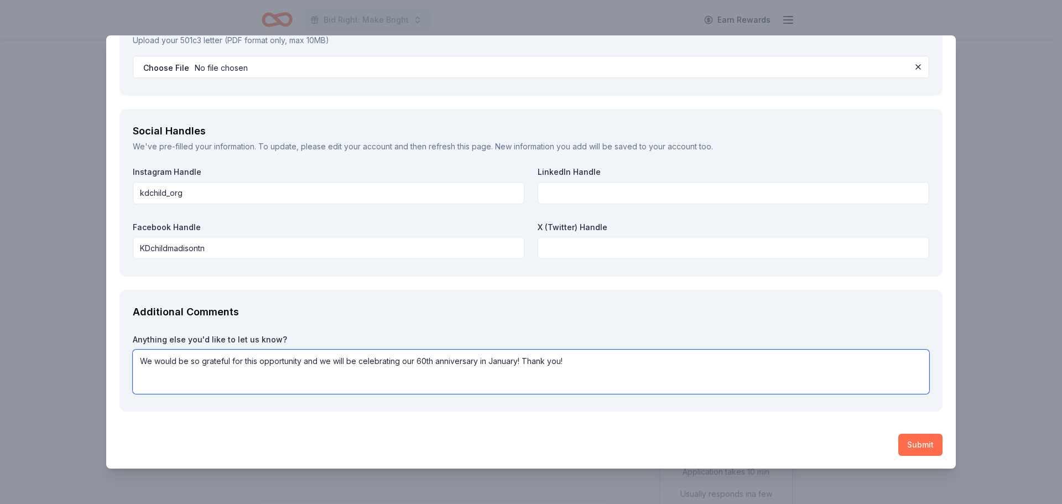
type textarea "We would be so grateful for this opportunity and we will be celebrating our 60t…"
click at [902, 439] on button "Submit" at bounding box center [920, 445] width 44 height 22
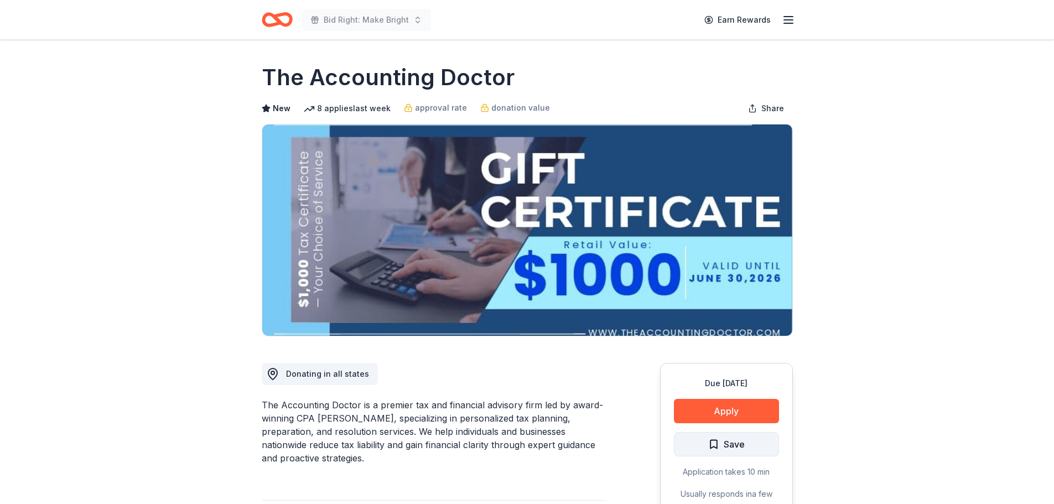
click at [736, 451] on span "Save" at bounding box center [734, 444] width 21 height 14
click at [736, 444] on span "Save" at bounding box center [734, 444] width 21 height 14
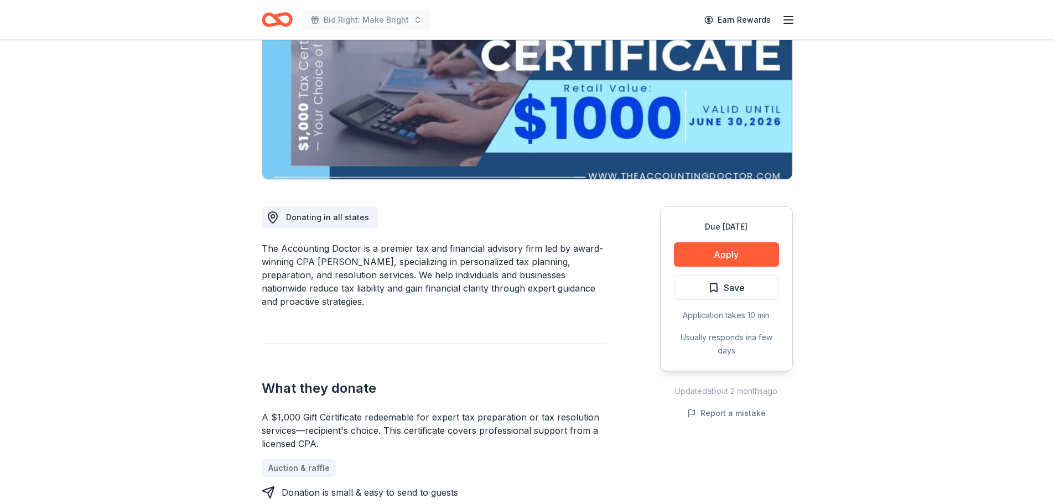
scroll to position [230, 0]
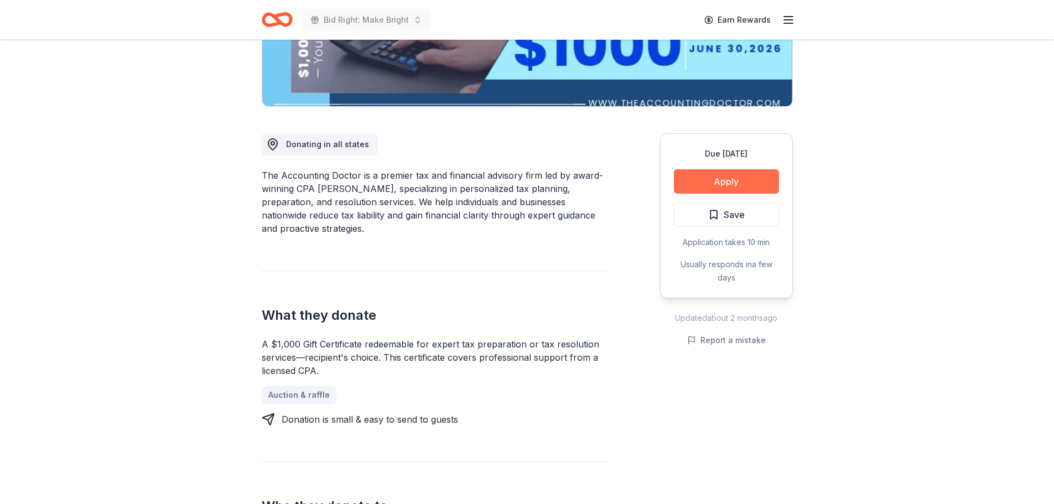
click at [733, 178] on button "Apply" at bounding box center [726, 181] width 105 height 24
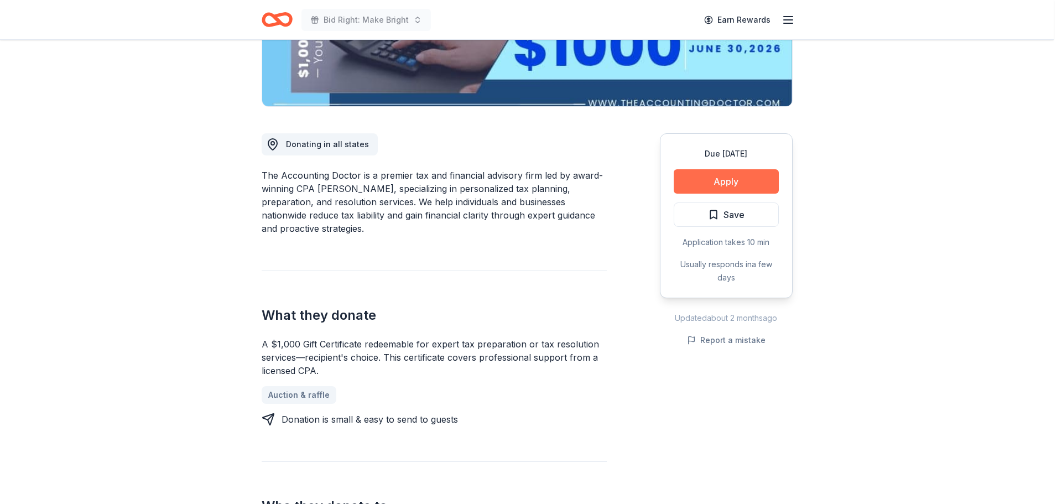
click at [733, 178] on div "Donor Program Requirements We've summarized the requirements for The Accounting…" at bounding box center [531, 252] width 1062 height 504
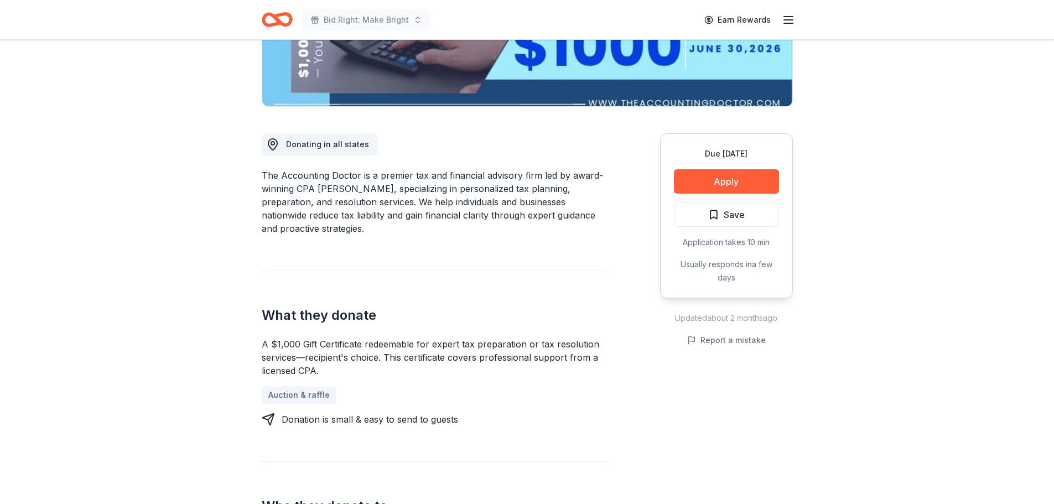
click at [728, 178] on button "Apply" at bounding box center [726, 181] width 105 height 24
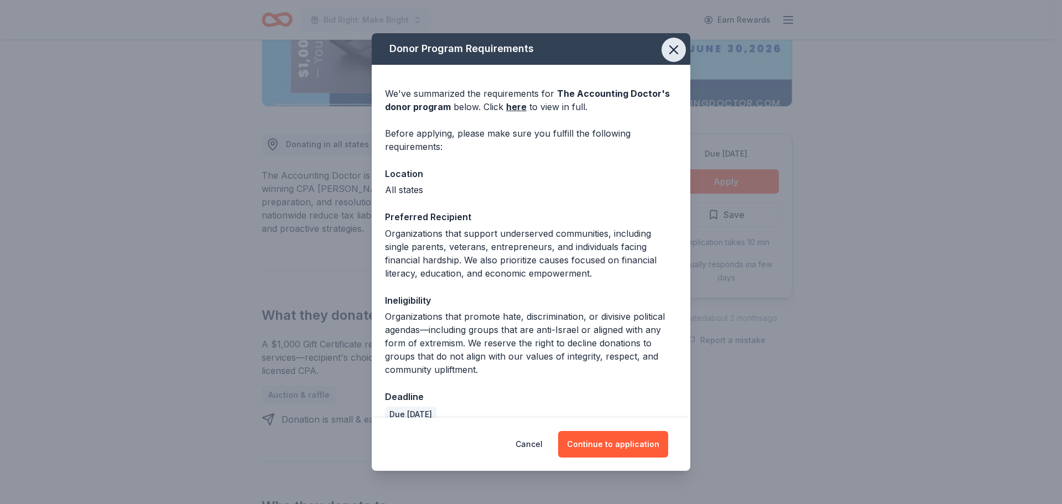
click at [666, 59] on button "button" at bounding box center [674, 50] width 24 height 24
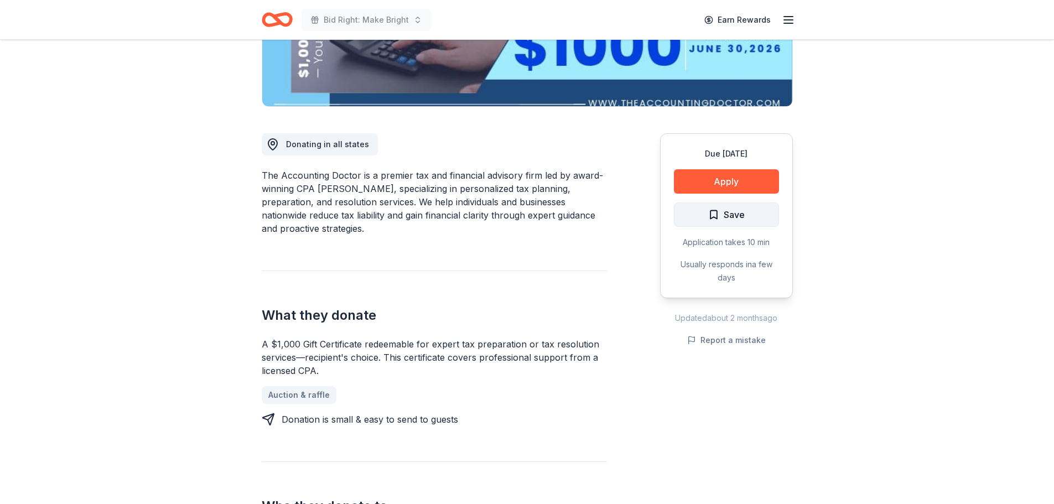
click at [703, 221] on button "Save" at bounding box center [726, 214] width 105 height 24
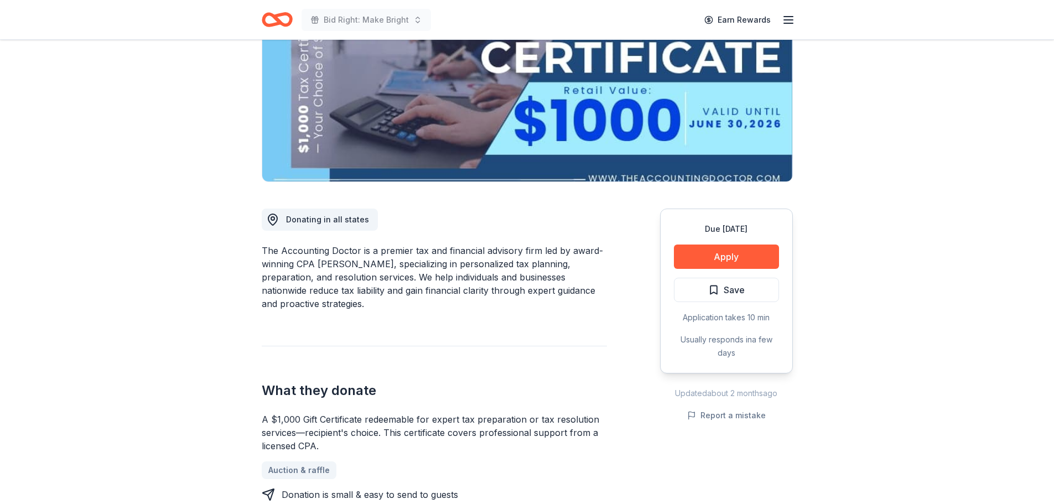
scroll to position [0, 0]
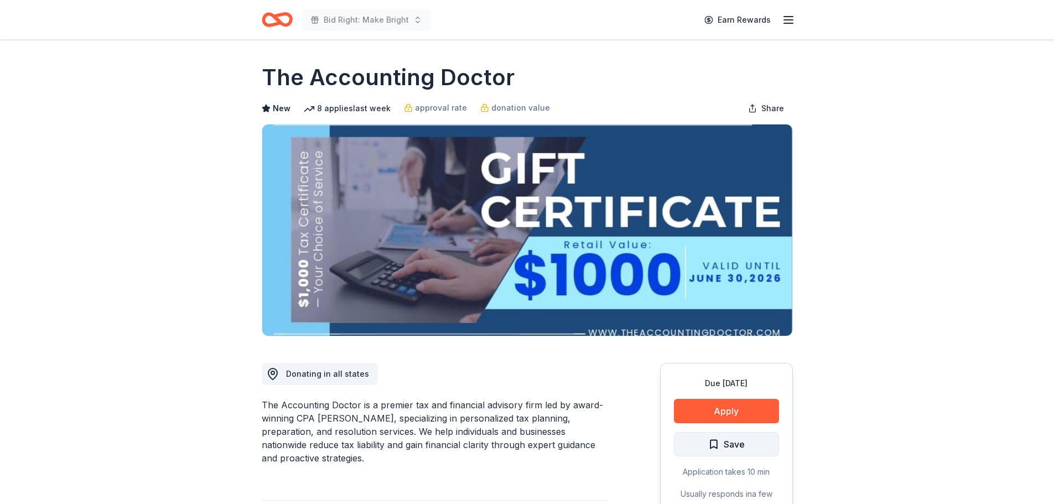
click at [763, 446] on button "Save" at bounding box center [726, 444] width 105 height 24
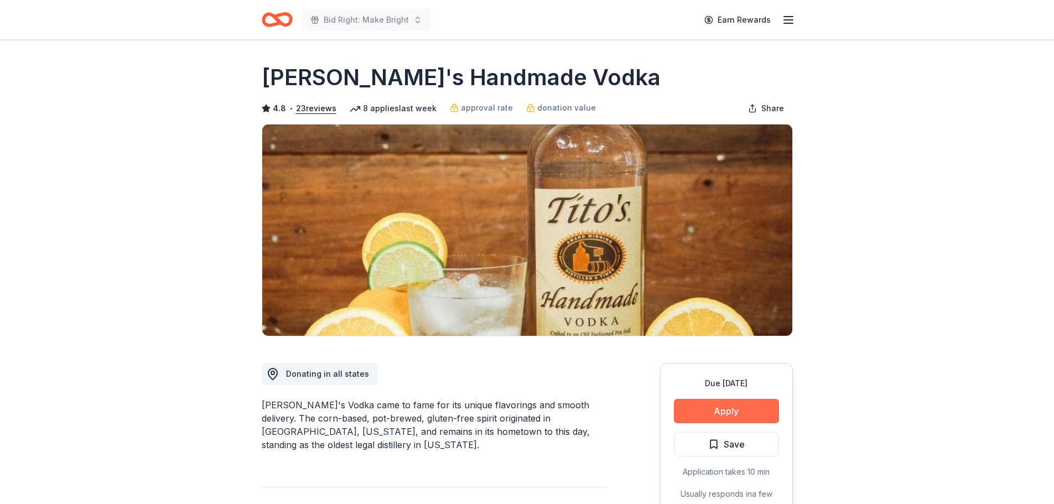
click at [742, 407] on button "Apply" at bounding box center [726, 411] width 105 height 24
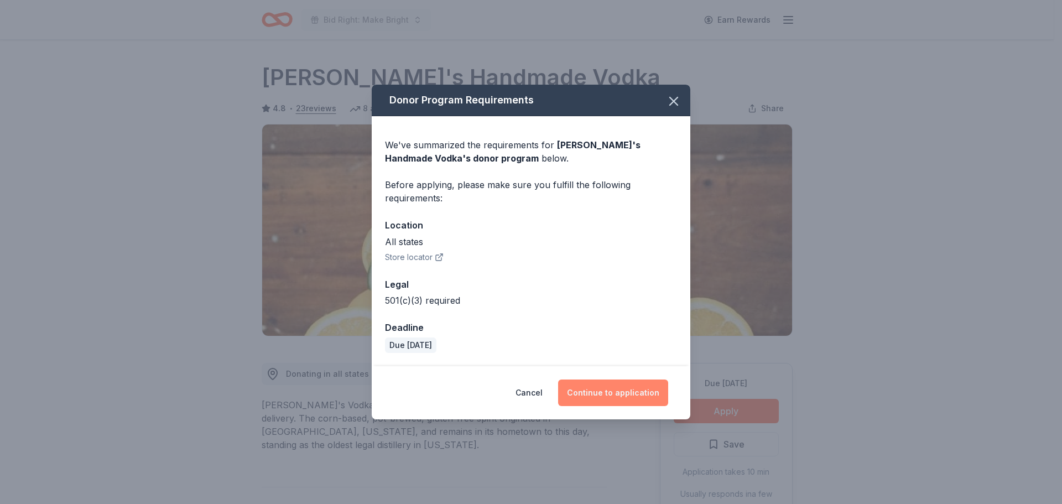
click at [650, 397] on button "Continue to application" at bounding box center [613, 393] width 110 height 27
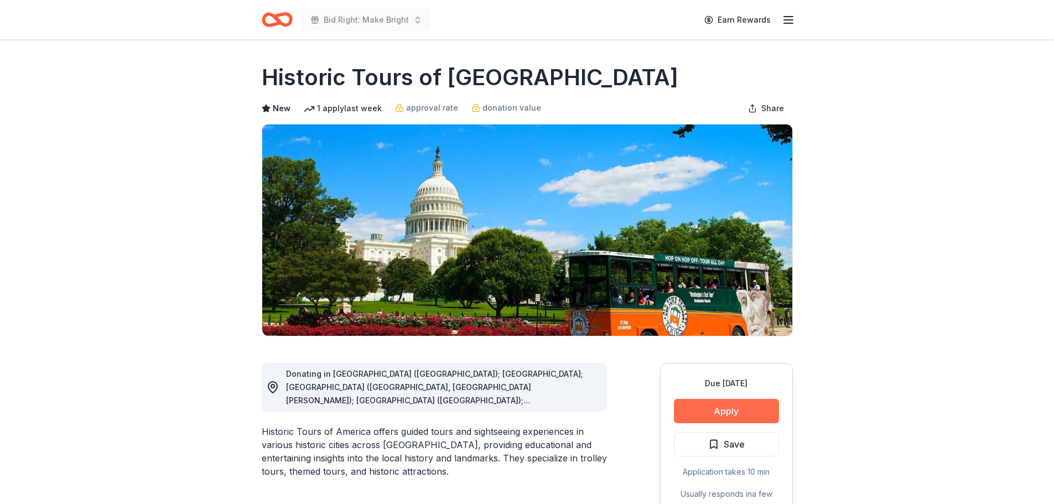
click at [723, 417] on button "Apply" at bounding box center [726, 411] width 105 height 24
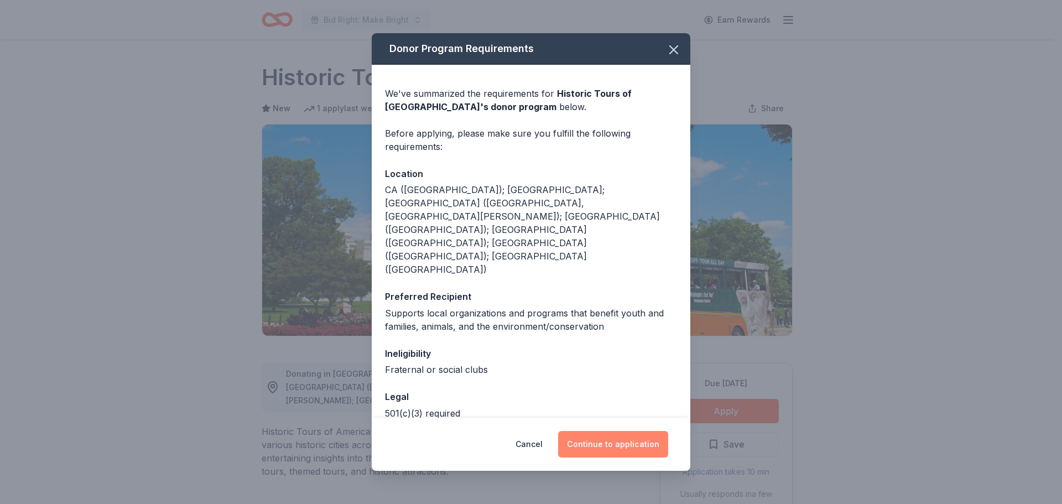
click at [634, 443] on button "Continue to application" at bounding box center [613, 444] width 110 height 27
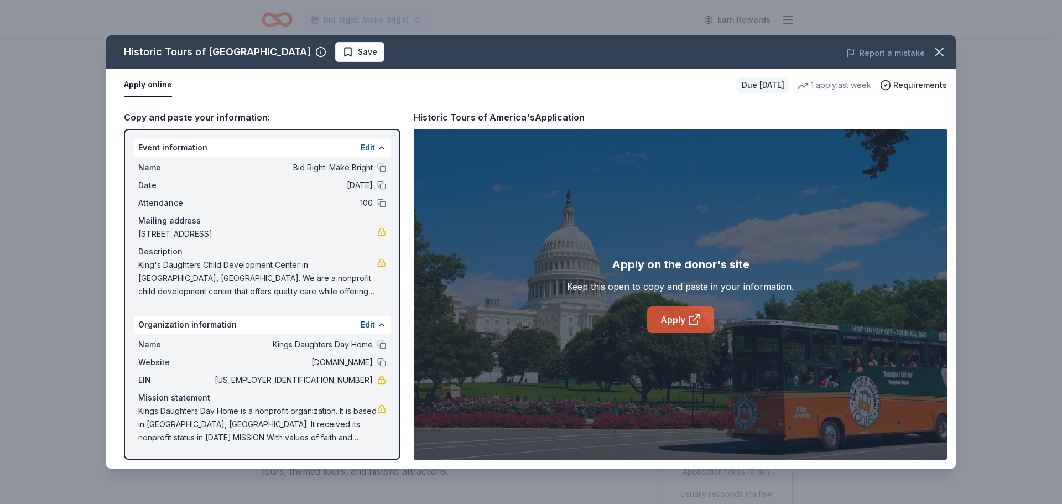
click at [650, 332] on link "Apply" at bounding box center [680, 319] width 67 height 27
click at [358, 52] on span "Save" at bounding box center [367, 51] width 19 height 13
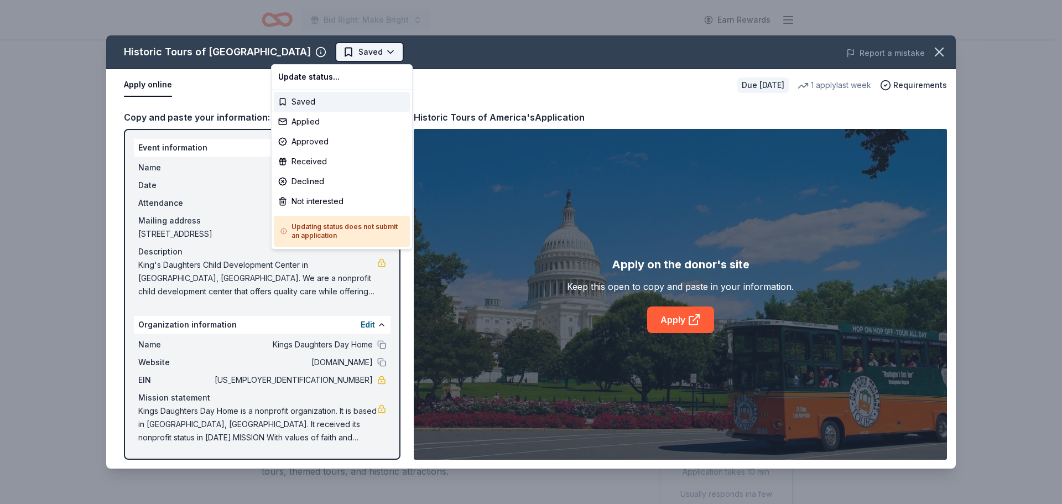
click at [324, 52] on html "Bid Right: Make Bright Earn Rewards Due in 18 days Share Historic Tours of Amer…" at bounding box center [531, 252] width 1062 height 504
click at [321, 118] on div "Applied" at bounding box center [342, 122] width 136 height 20
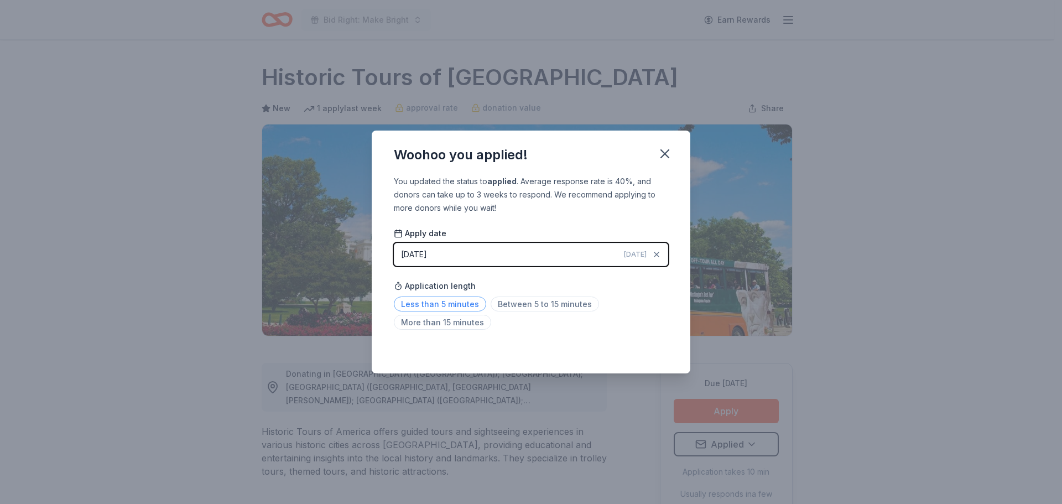
click at [466, 305] on span "Less than 5 minutes" at bounding box center [440, 304] width 92 height 15
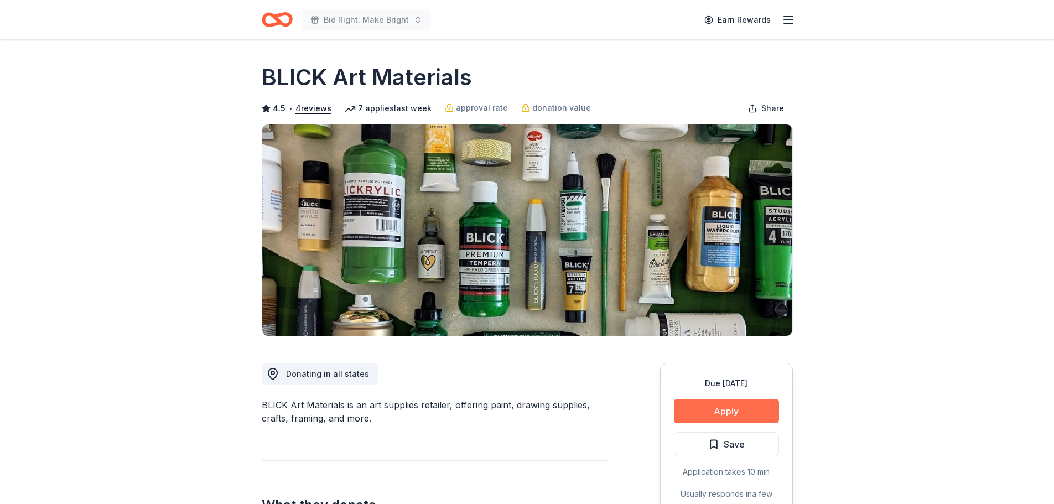
click at [748, 402] on button "Apply" at bounding box center [726, 411] width 105 height 24
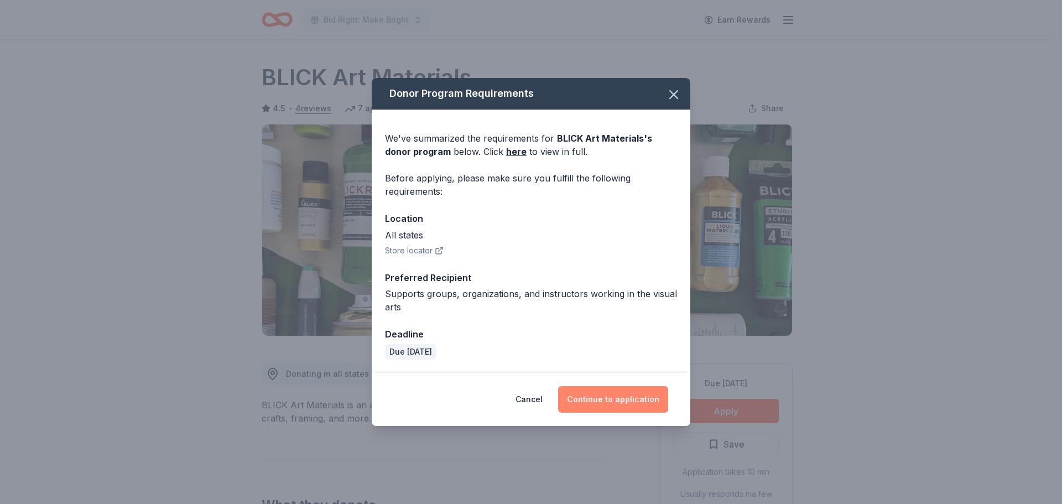
click at [610, 401] on button "Continue to application" at bounding box center [613, 399] width 110 height 27
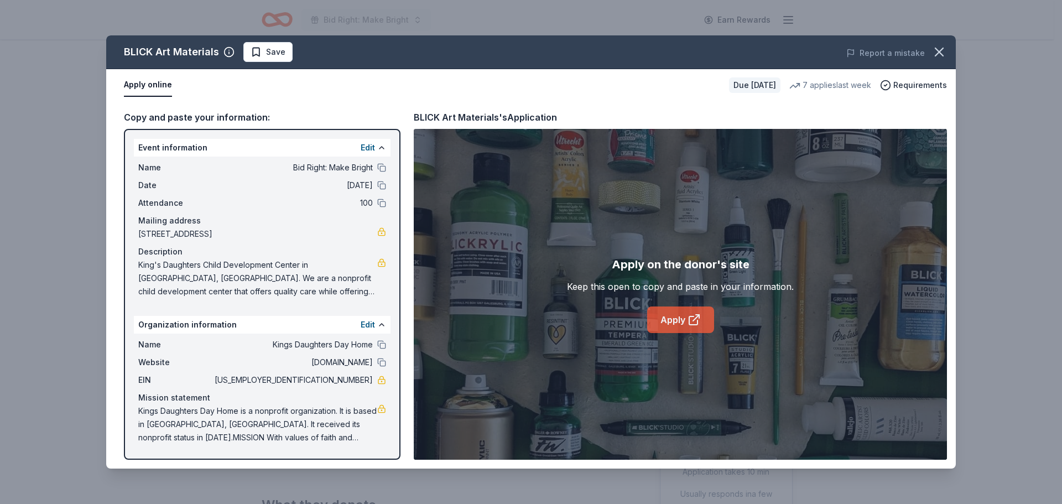
click at [672, 320] on link "Apply" at bounding box center [680, 319] width 67 height 27
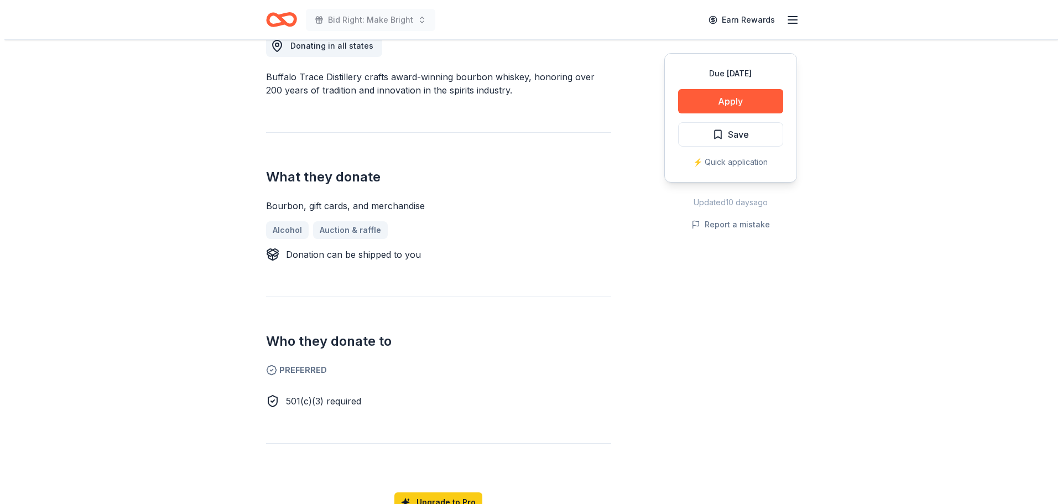
scroll to position [341, 0]
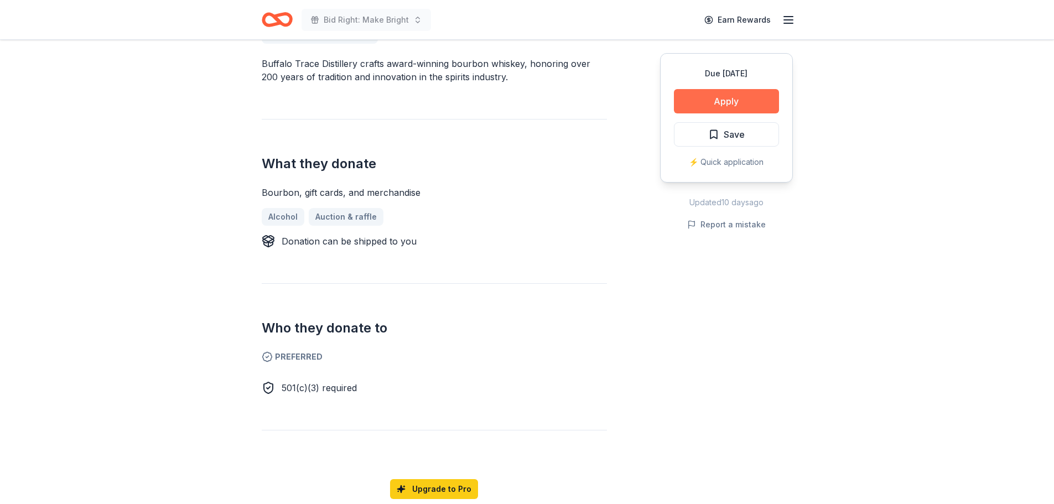
click at [748, 103] on button "Apply" at bounding box center [726, 101] width 105 height 24
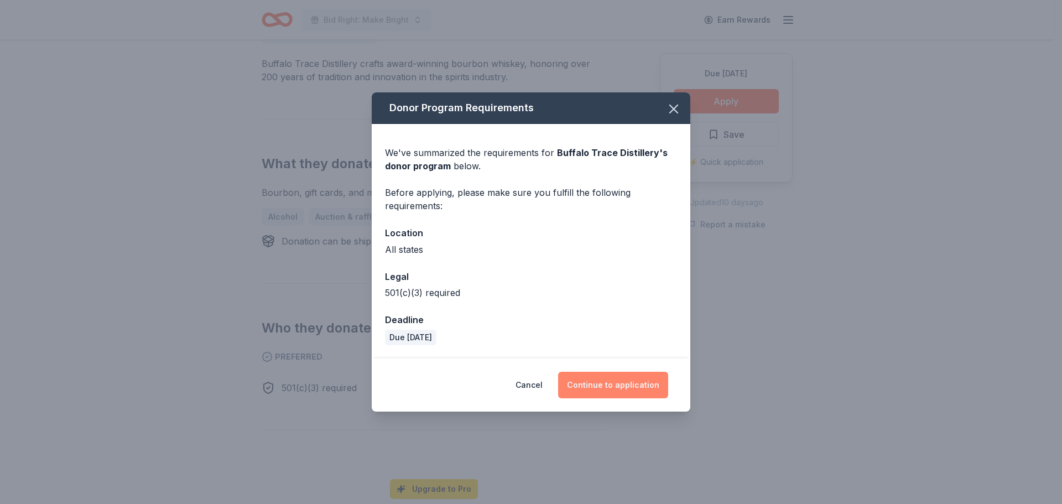
click at [628, 385] on button "Continue to application" at bounding box center [613, 385] width 110 height 27
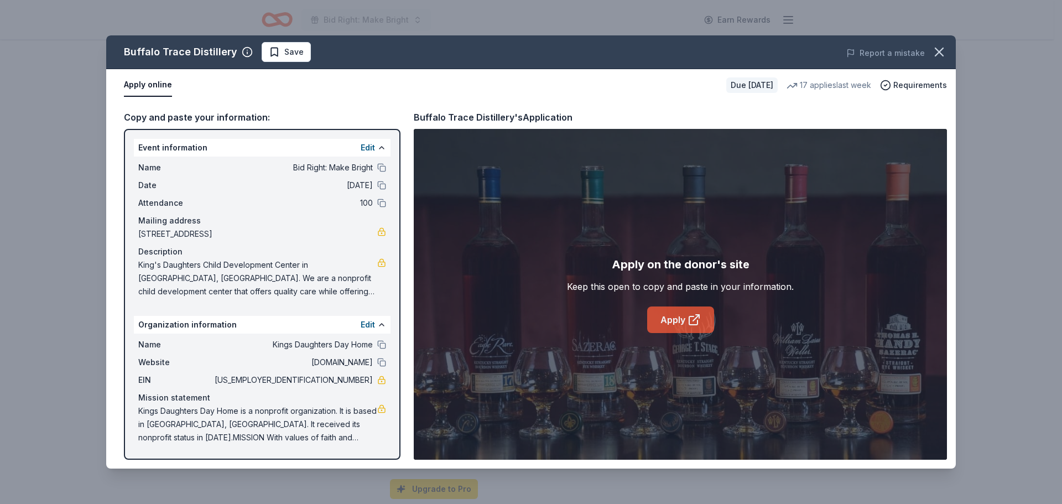
click at [676, 308] on link "Apply" at bounding box center [680, 319] width 67 height 27
